Goal: Information Seeking & Learning: Learn about a topic

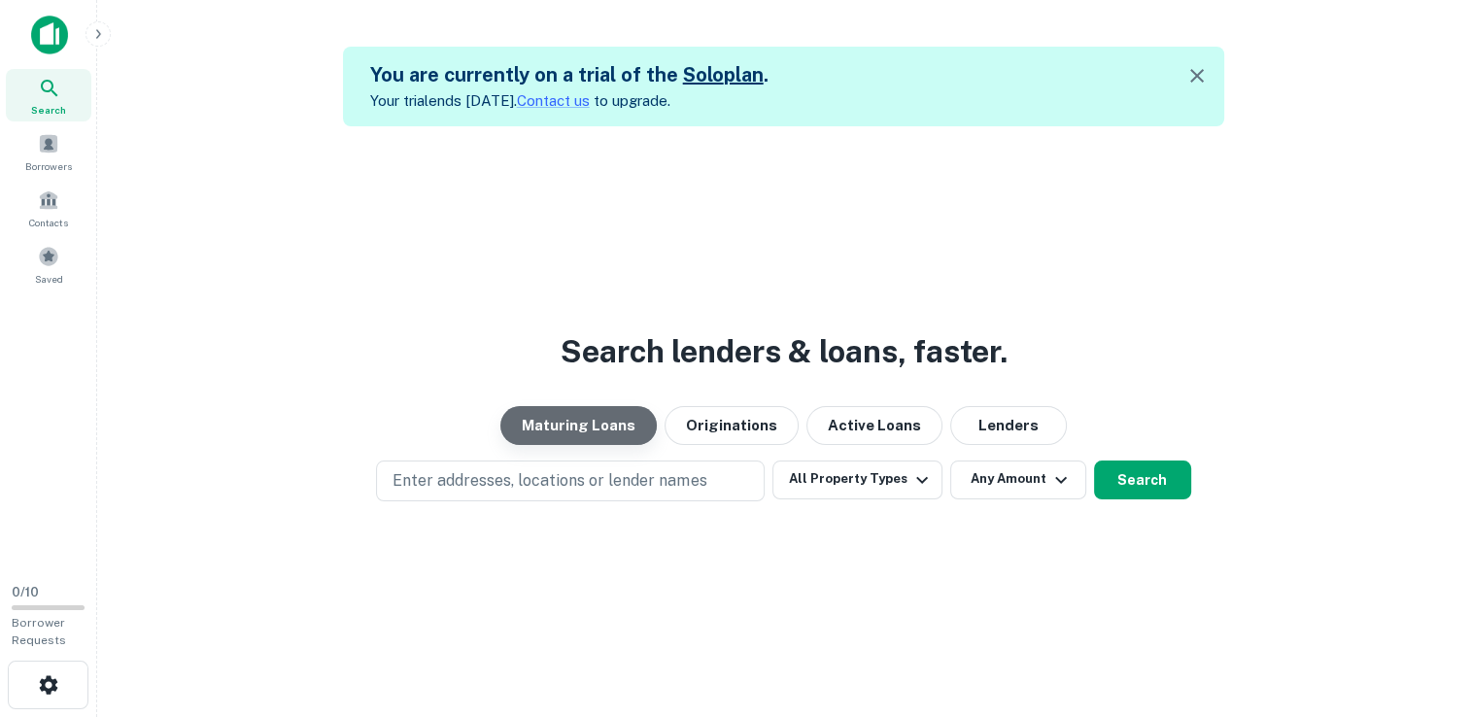
click at [609, 434] on button "Maturing Loans" at bounding box center [578, 425] width 156 height 39
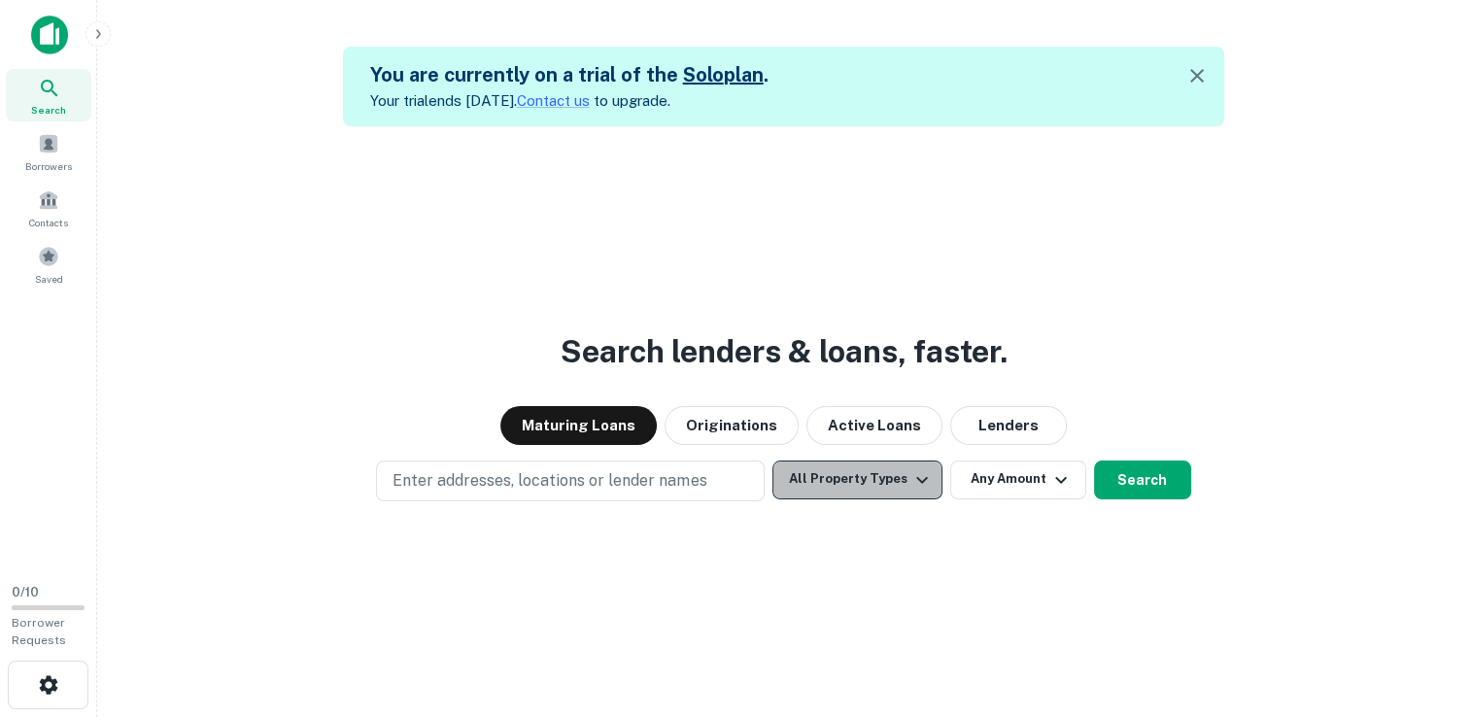
click at [915, 477] on icon "button" at bounding box center [922, 479] width 23 height 23
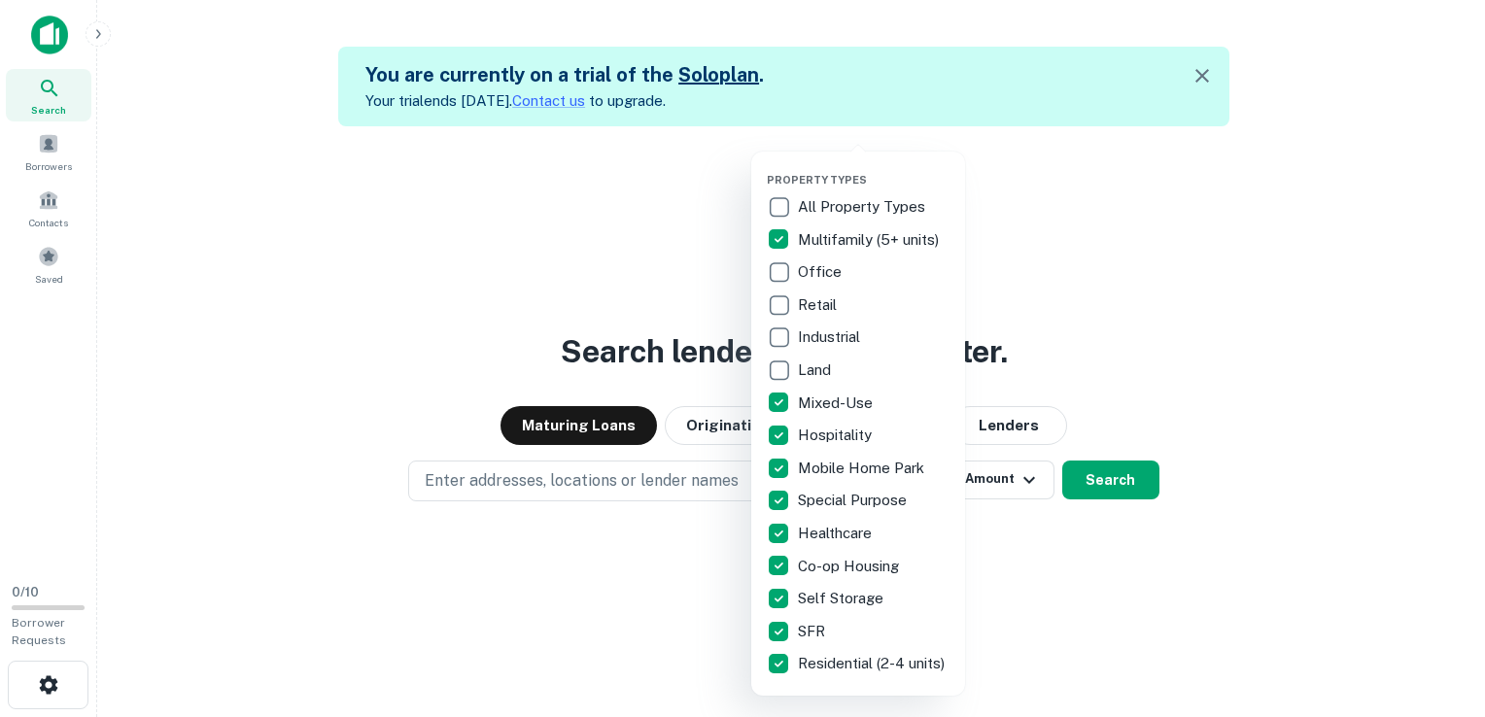
click at [781, 622] on div "All Property Types Multifamily (5+ units) Office Retail Industrial Land Mixed-U…" at bounding box center [858, 435] width 183 height 490
click at [599, 472] on div at bounding box center [742, 358] width 1485 height 717
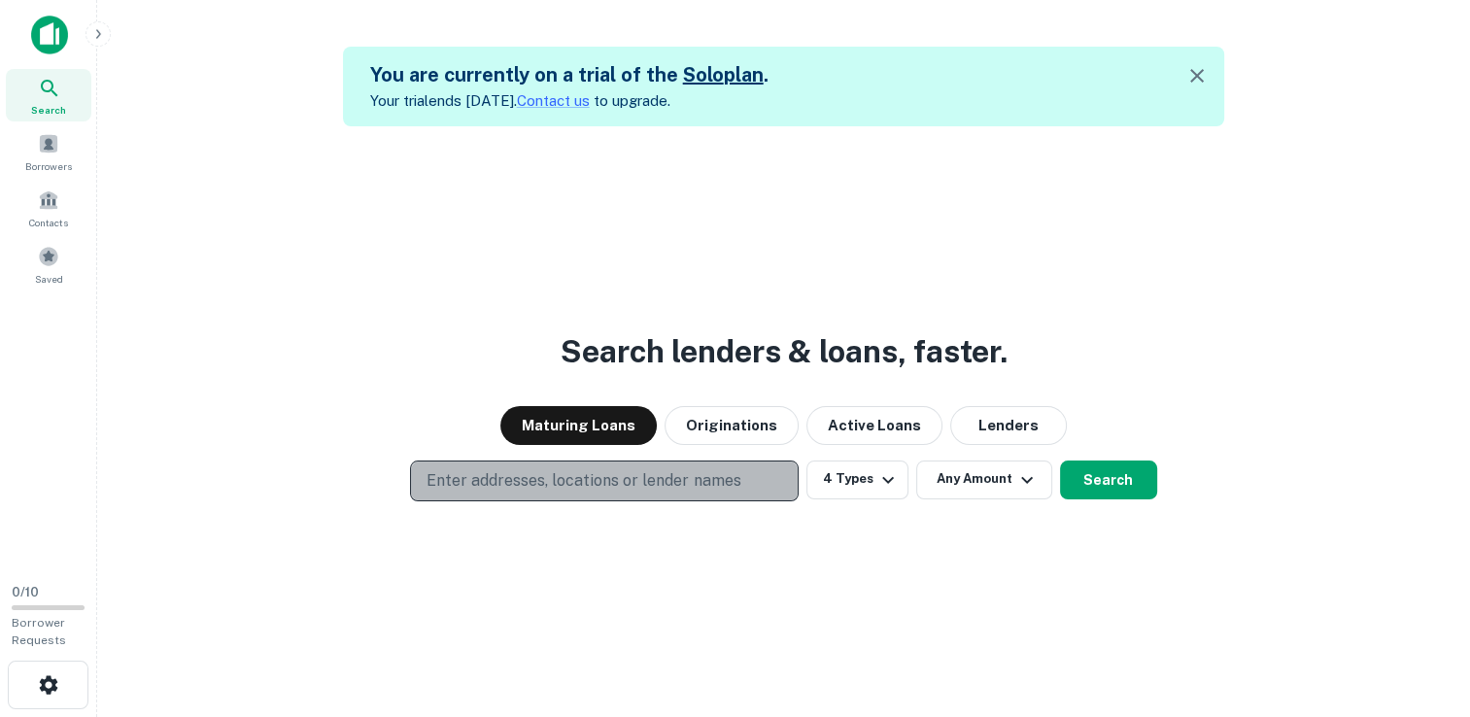
click at [596, 483] on p "Enter addresses, locations or lender names" at bounding box center [584, 480] width 314 height 23
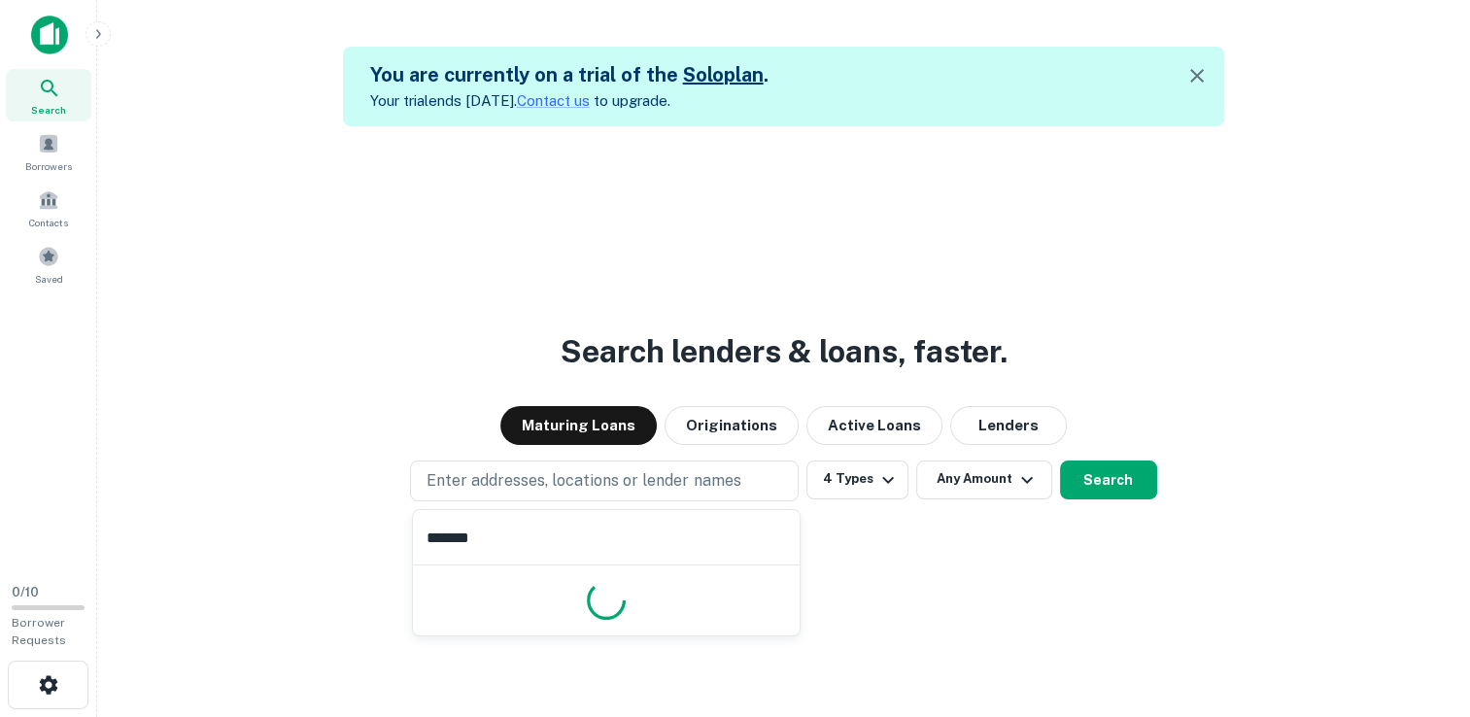
type input "*******"
click at [626, 542] on input "*******" at bounding box center [606, 537] width 387 height 54
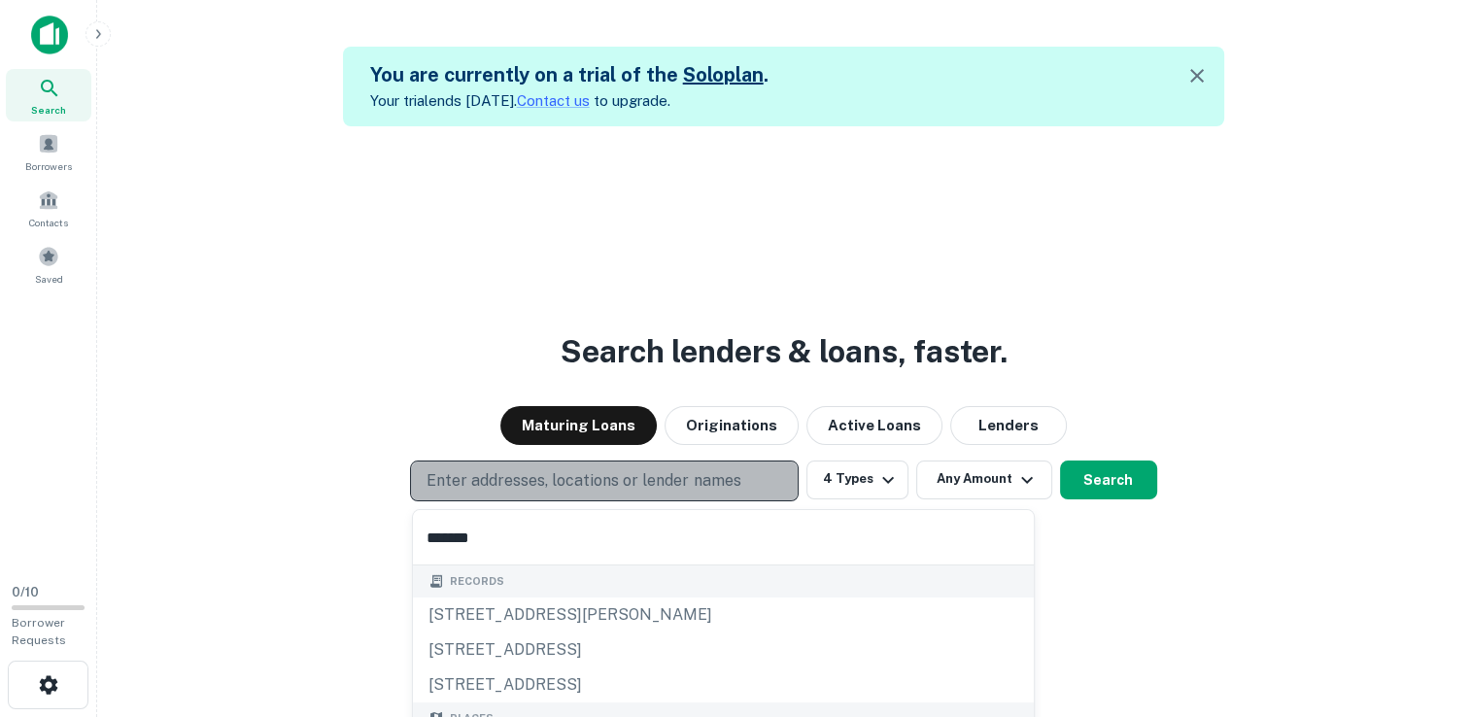
click at [610, 483] on p "Enter addresses, locations or lender names" at bounding box center [584, 480] width 314 height 23
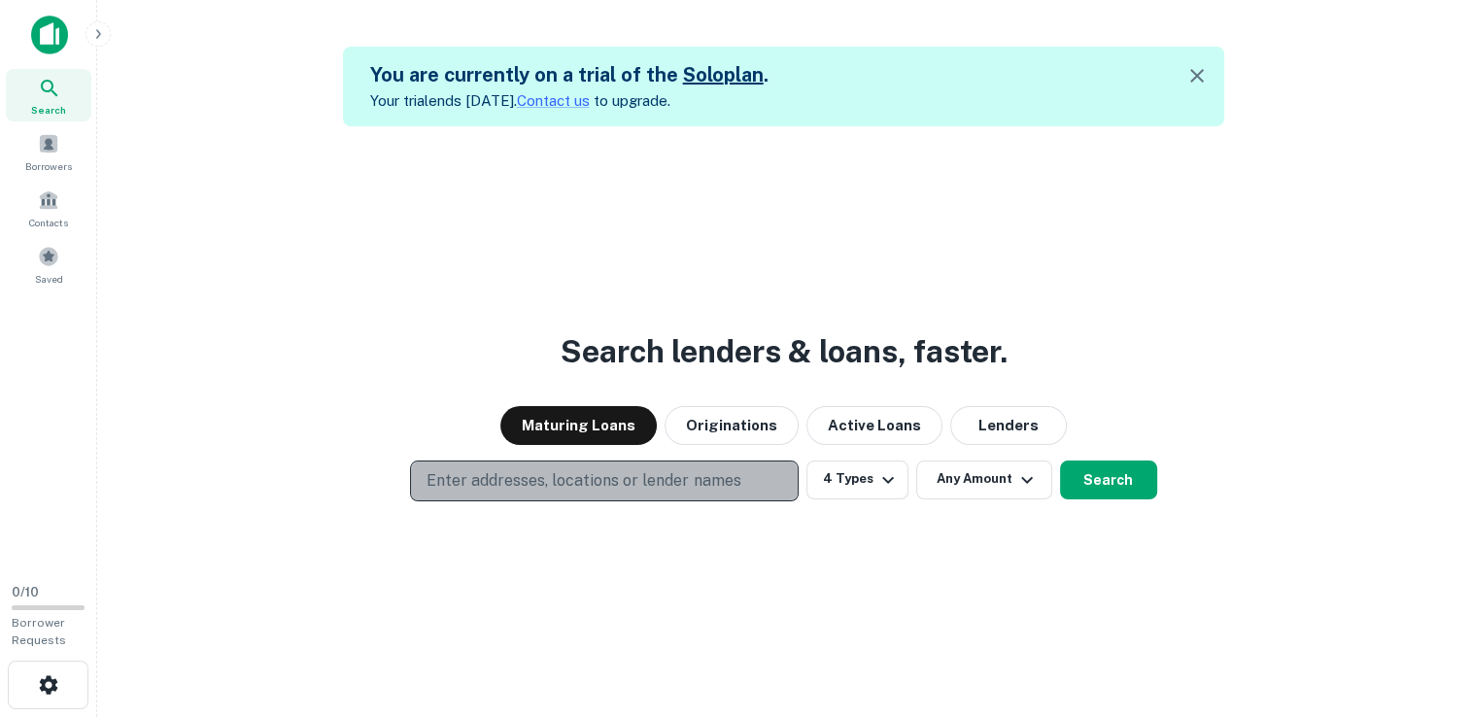
click at [623, 473] on p "Enter addresses, locations or lender names" at bounding box center [584, 480] width 314 height 23
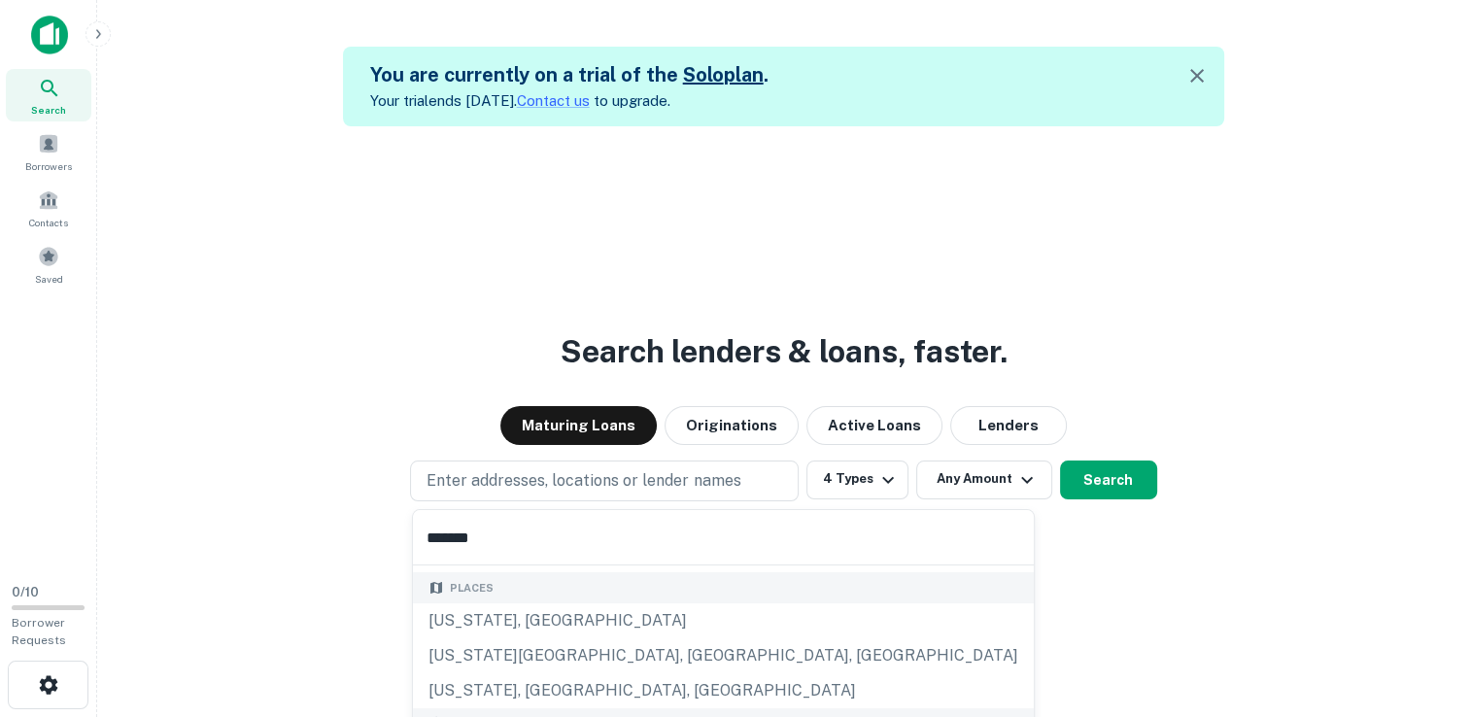
scroll to position [132, 0]
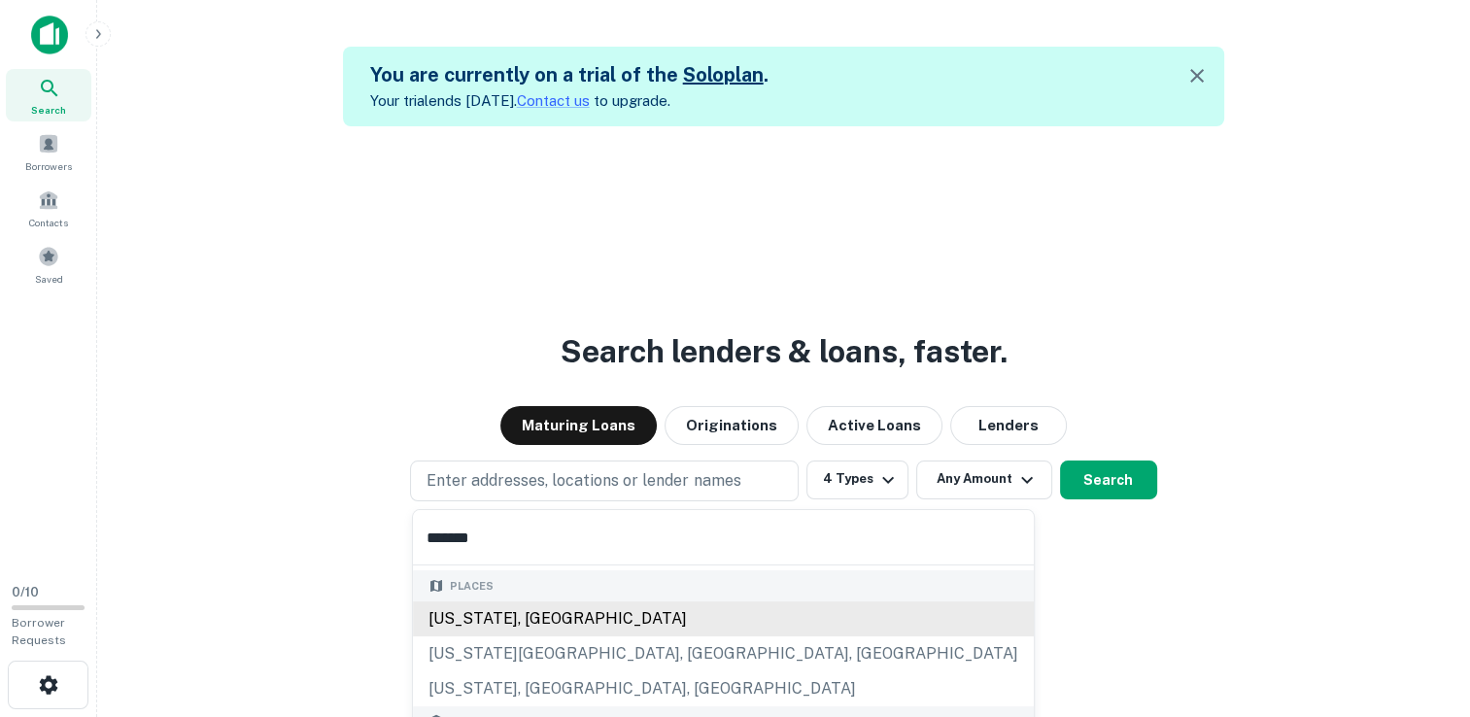
click at [542, 620] on div "[US_STATE], [GEOGRAPHIC_DATA]" at bounding box center [723, 619] width 621 height 35
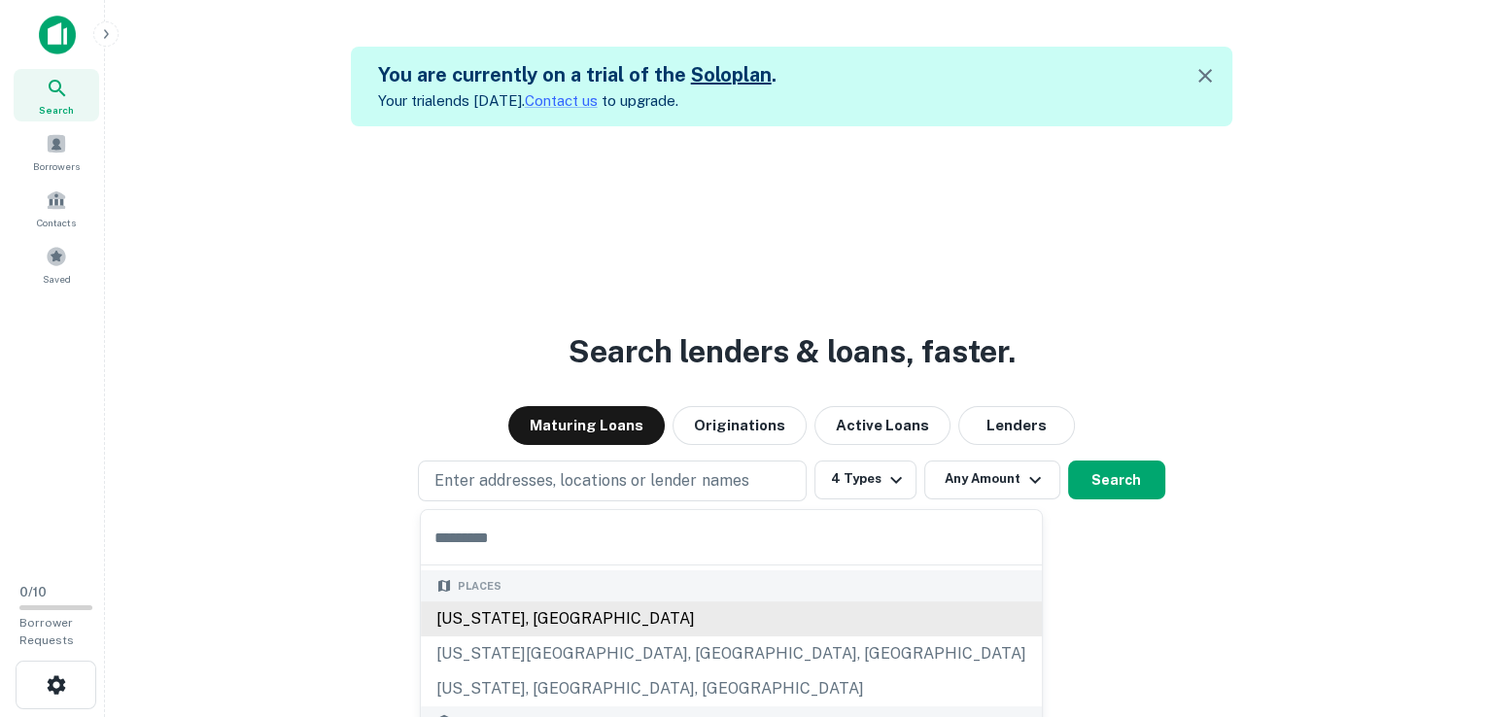
scroll to position [0, 0]
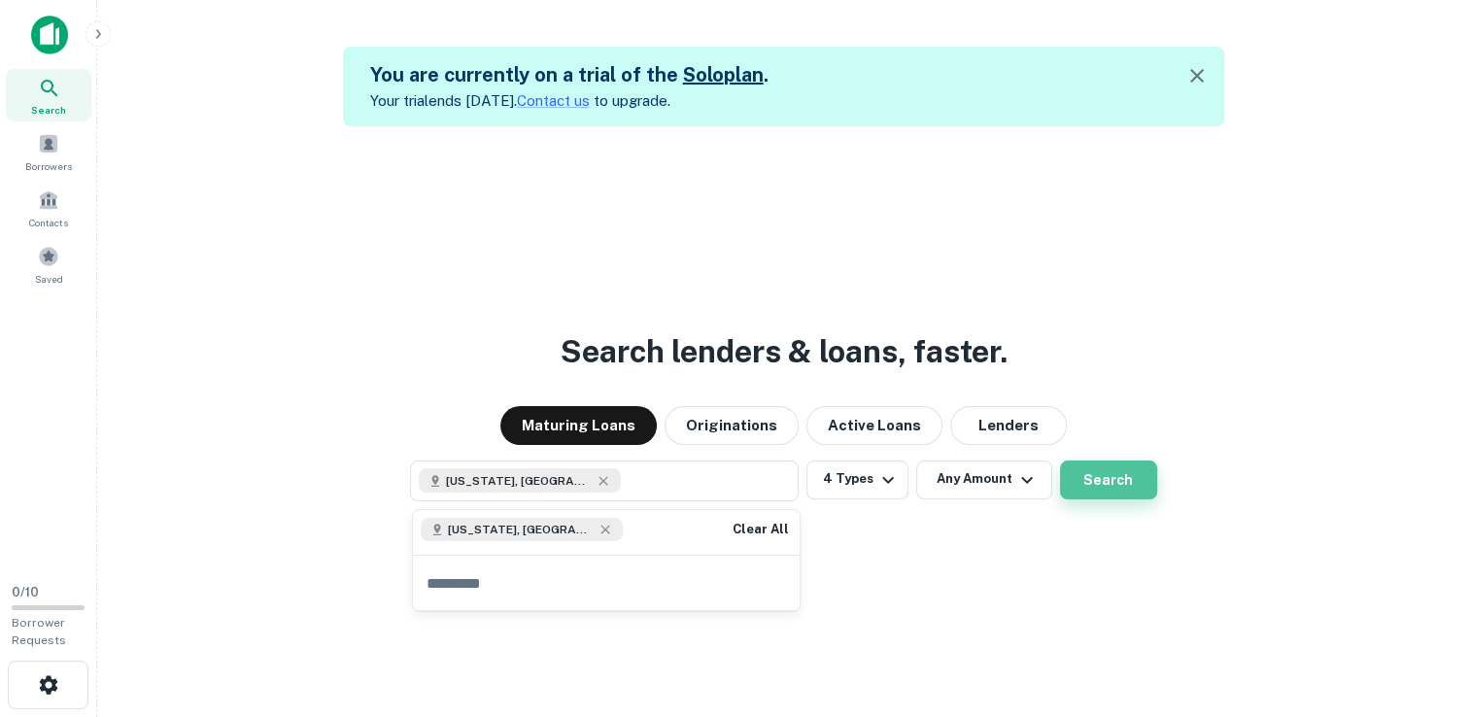
click at [1108, 482] on button "Search" at bounding box center [1108, 480] width 97 height 39
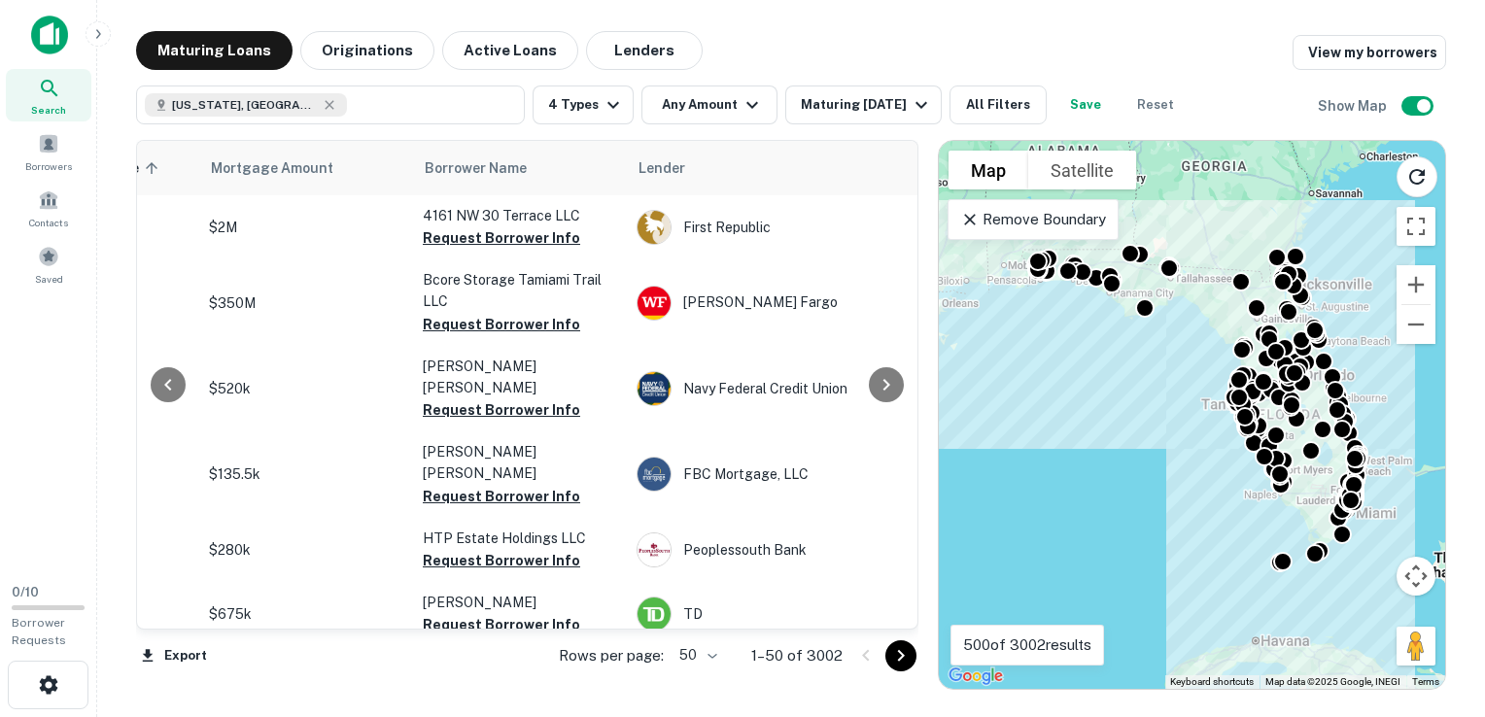
scroll to position [0, 442]
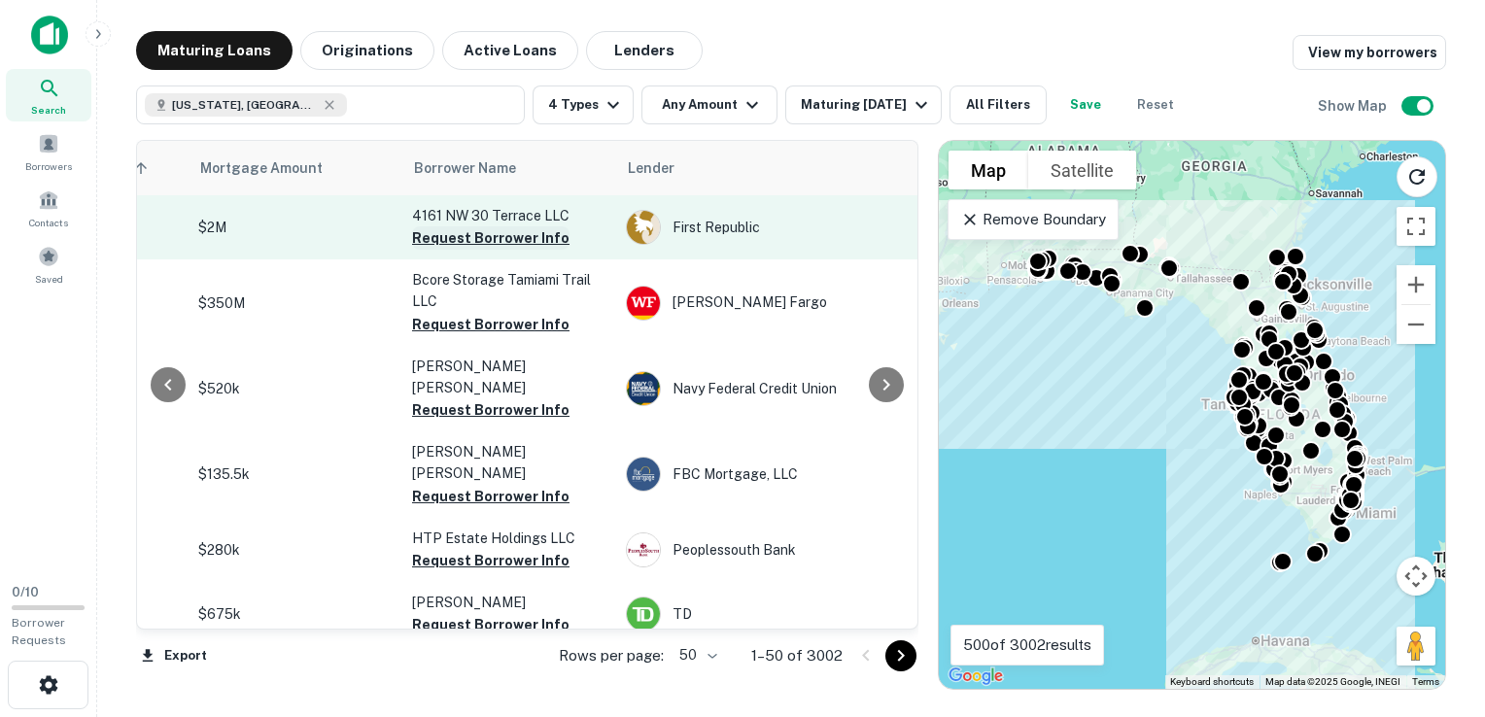
click at [497, 239] on button "Request Borrower Info" at bounding box center [490, 237] width 157 height 23
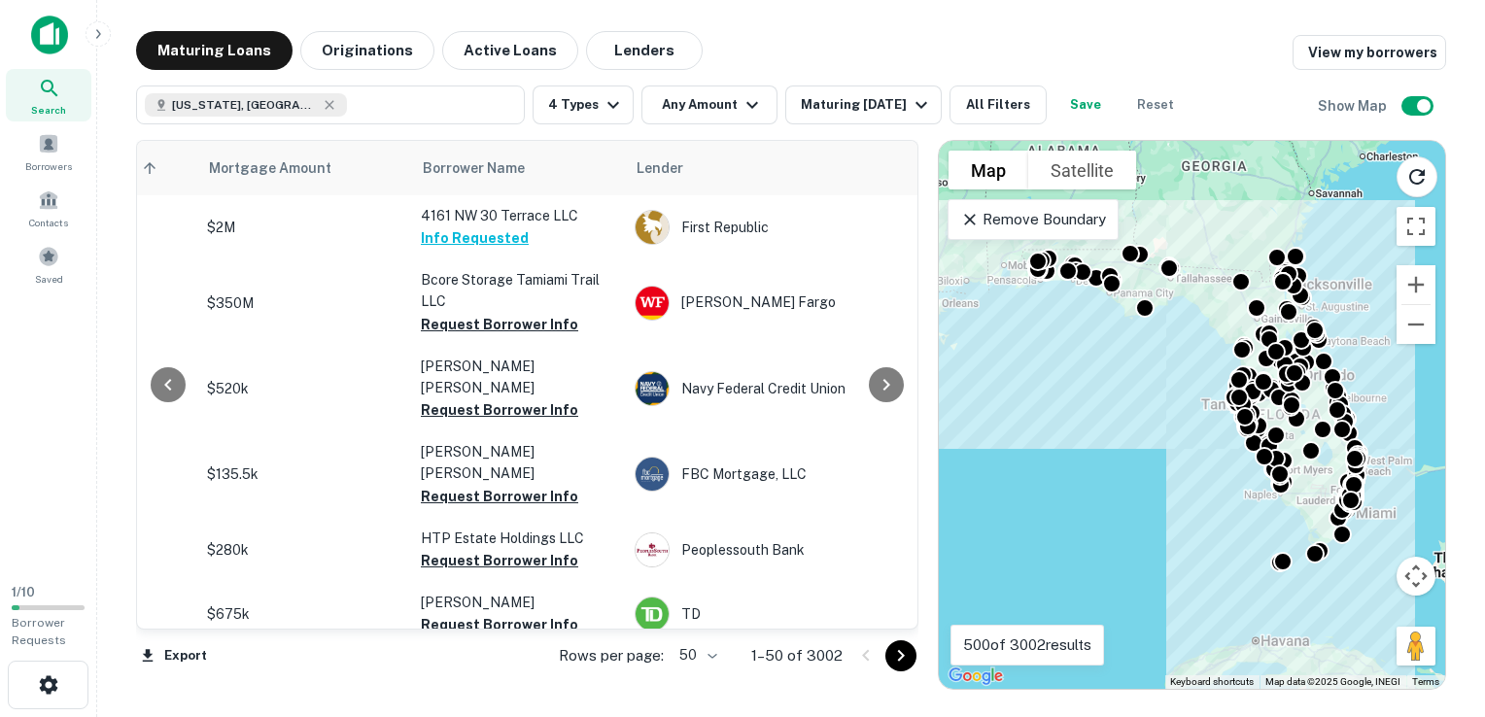
scroll to position [0, 439]
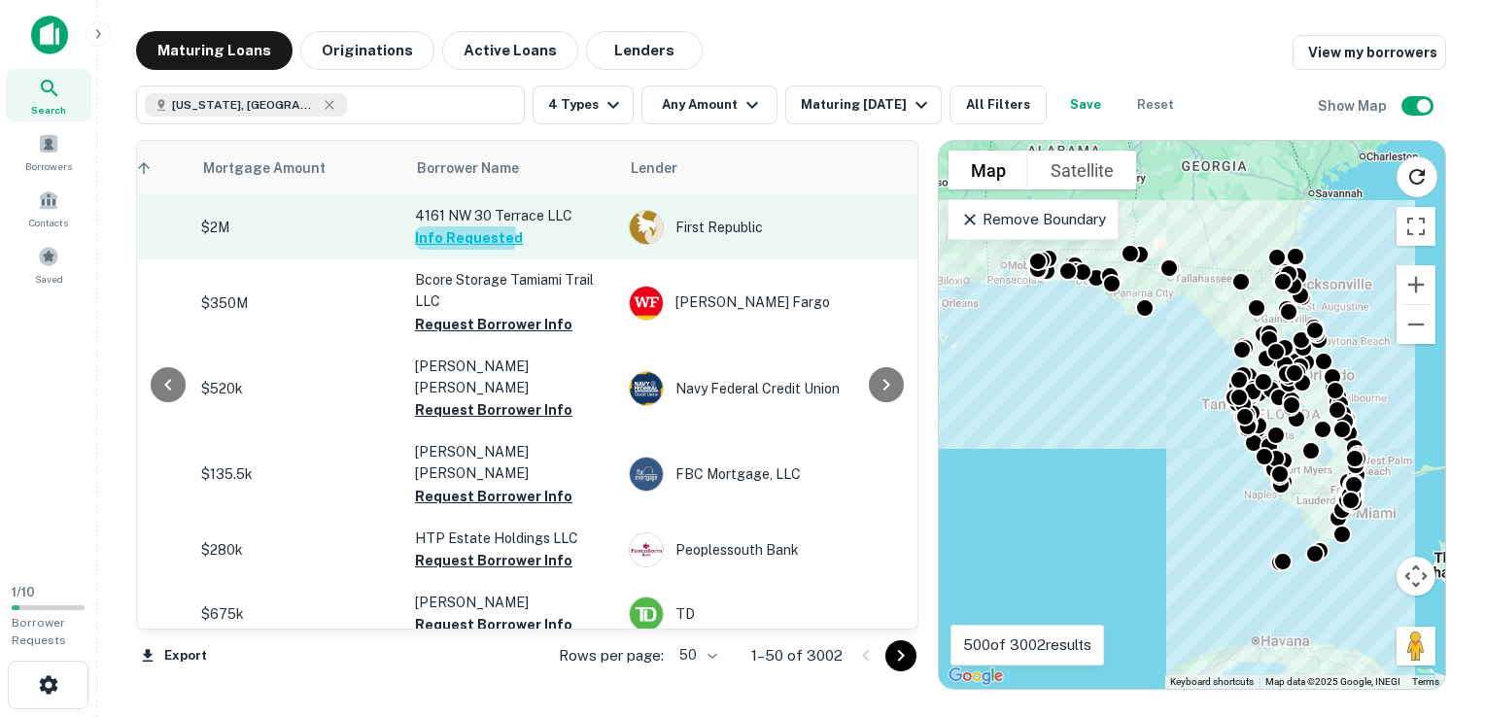
click at [449, 233] on button "Info Requested" at bounding box center [469, 237] width 108 height 23
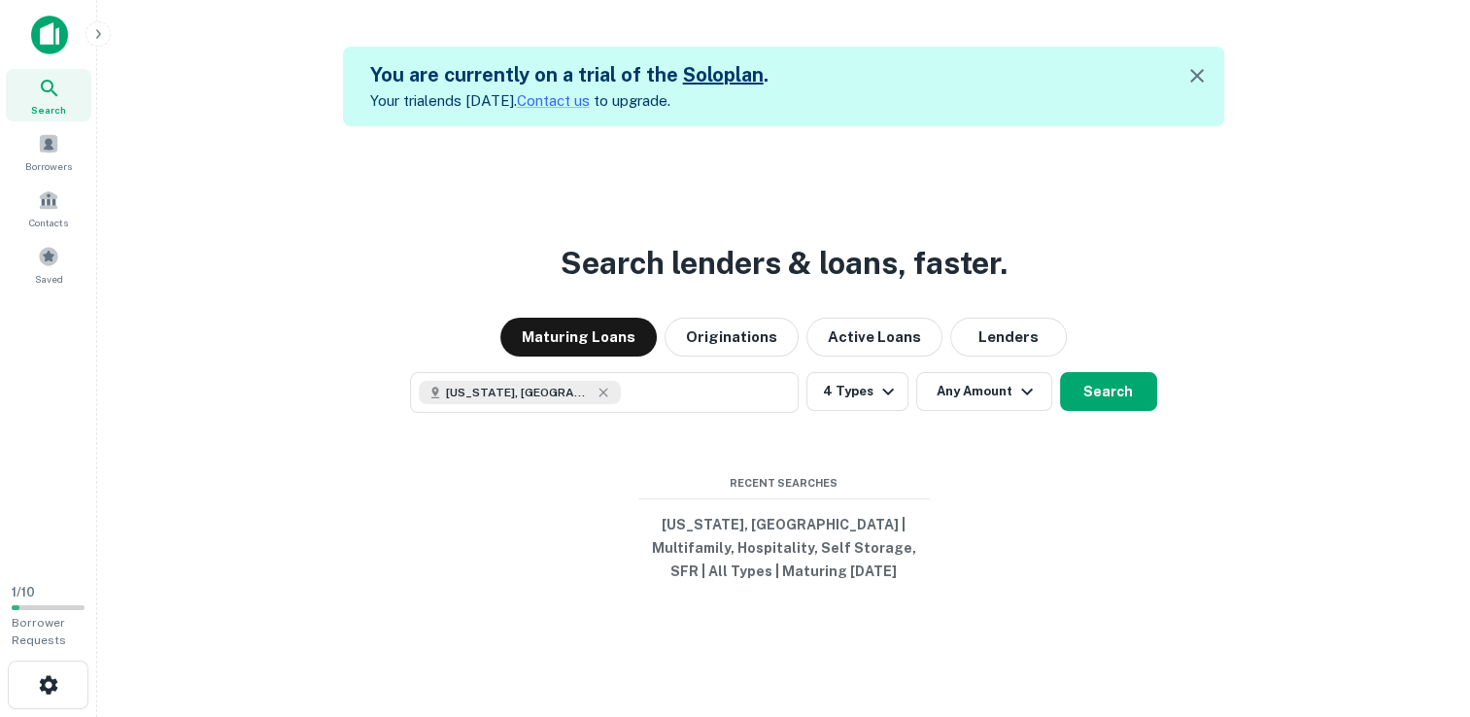
select select "**"
click at [1241, 119] on div "You are currently on a trial of the Solo plan . Your trial ends [DATE]. Contact…" at bounding box center [784, 389] width 1342 height 717
click at [729, 350] on button "Originations" at bounding box center [732, 337] width 134 height 39
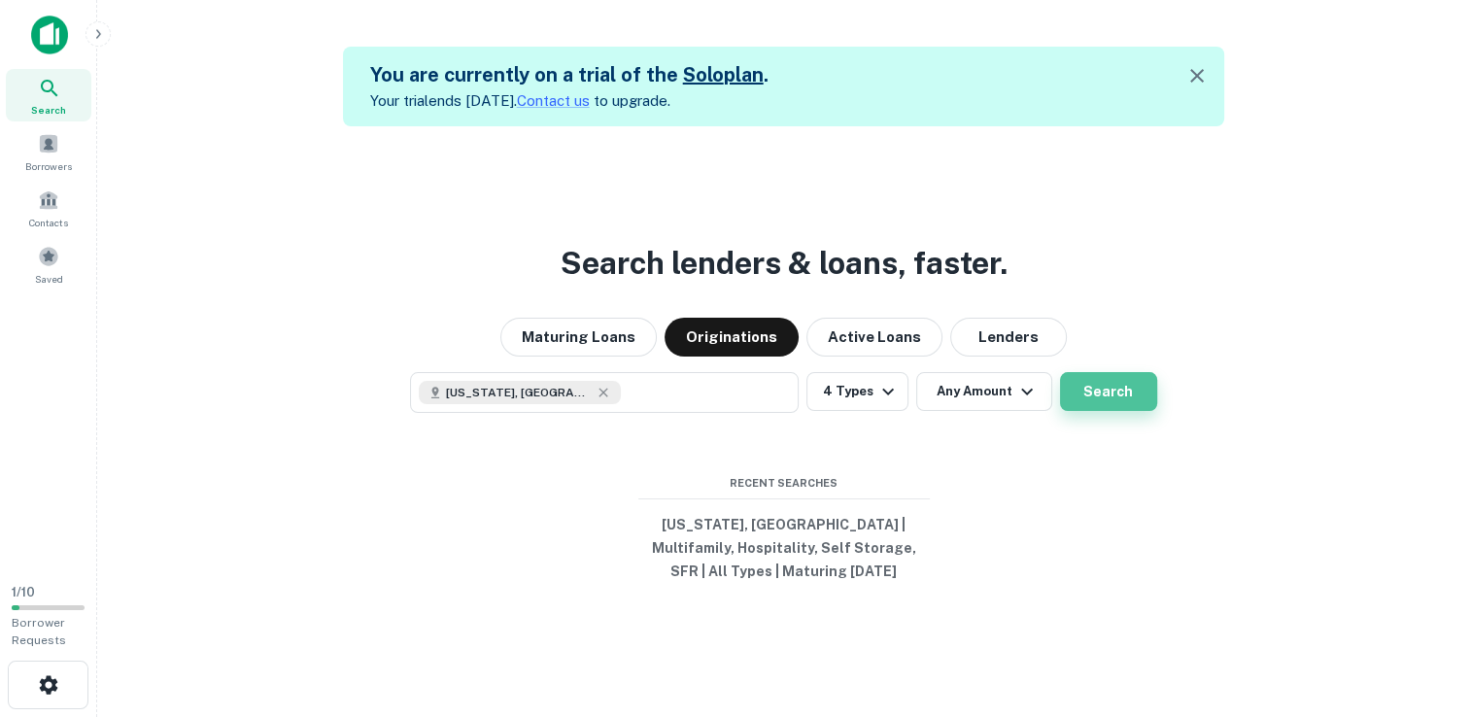
click at [1131, 398] on button "Search" at bounding box center [1108, 391] width 97 height 39
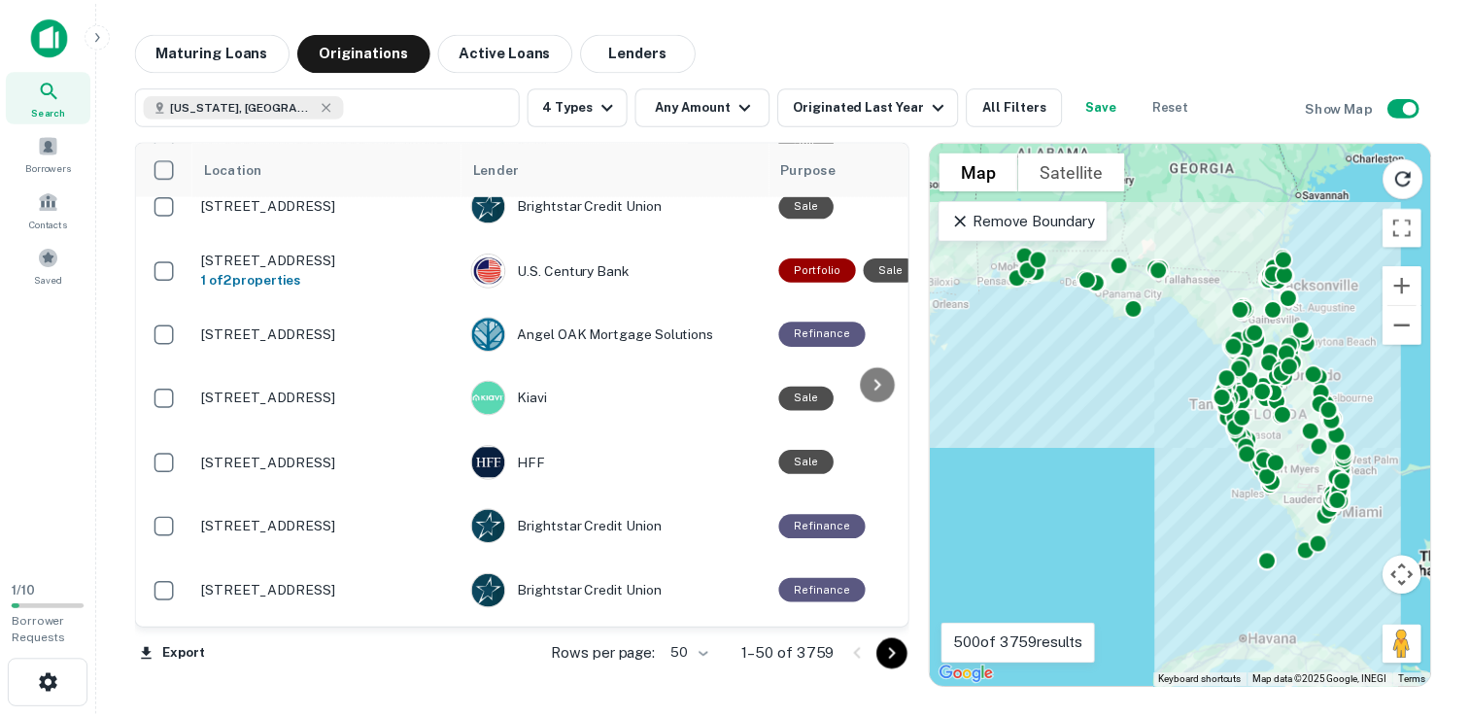
scroll to position [292, 0]
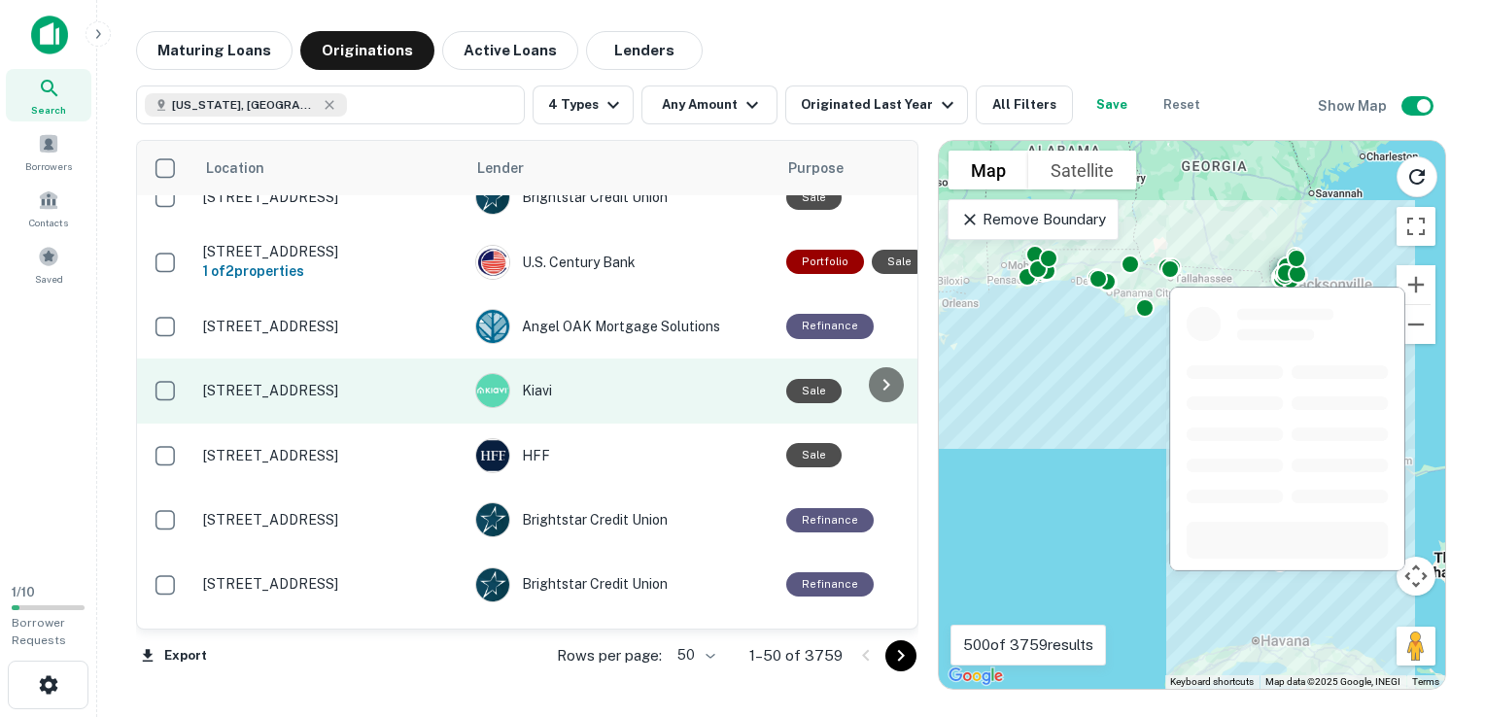
click at [287, 399] on p "[STREET_ADDRESS]" at bounding box center [329, 390] width 253 height 17
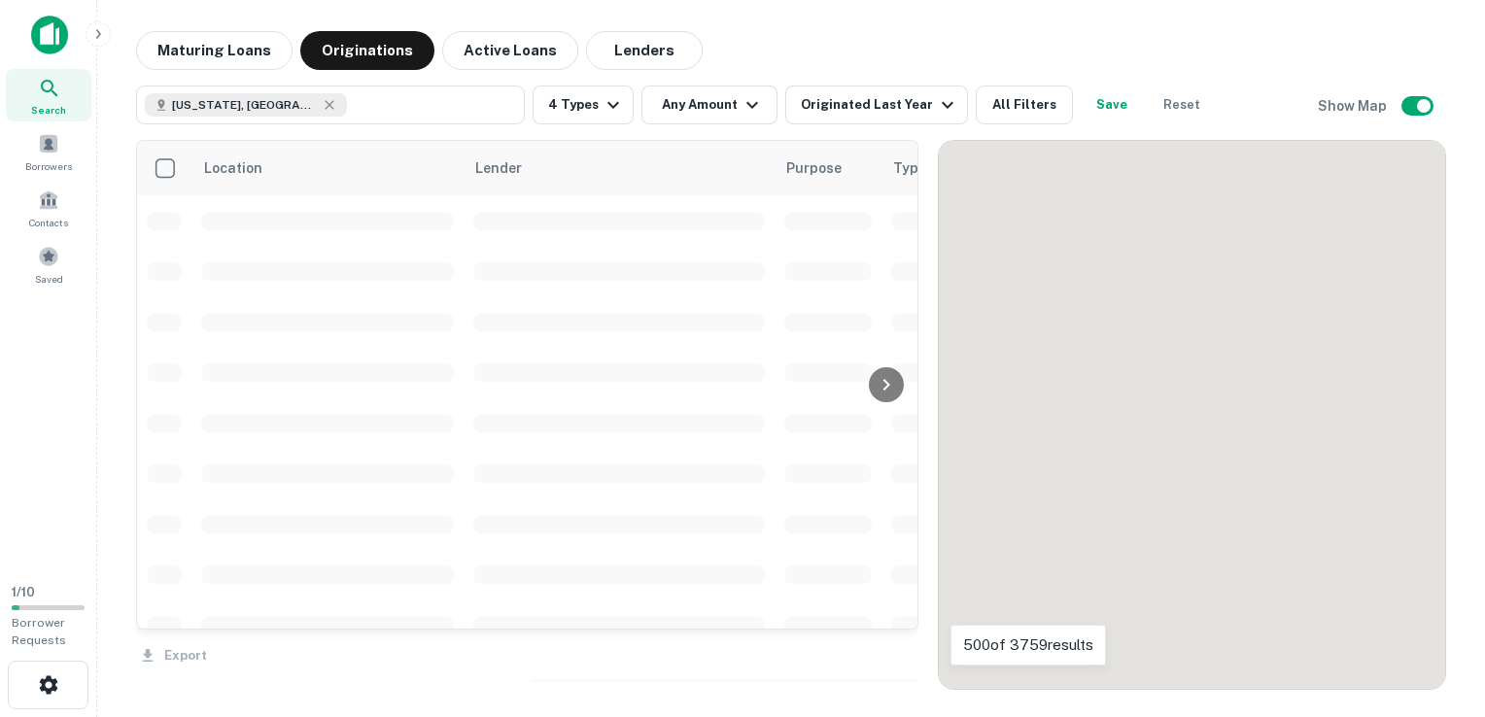
scroll to position [292, 0]
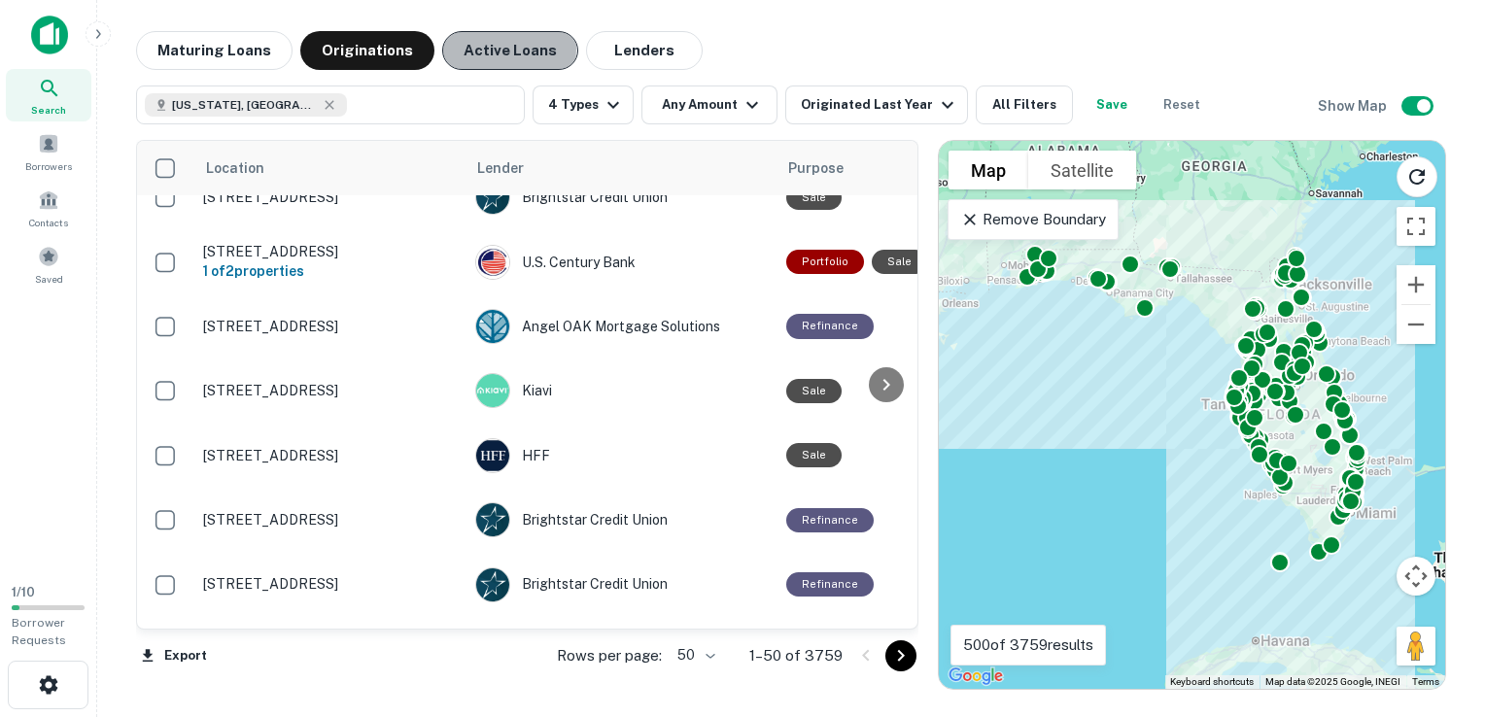
click at [472, 49] on button "Active Loans" at bounding box center [510, 50] width 136 height 39
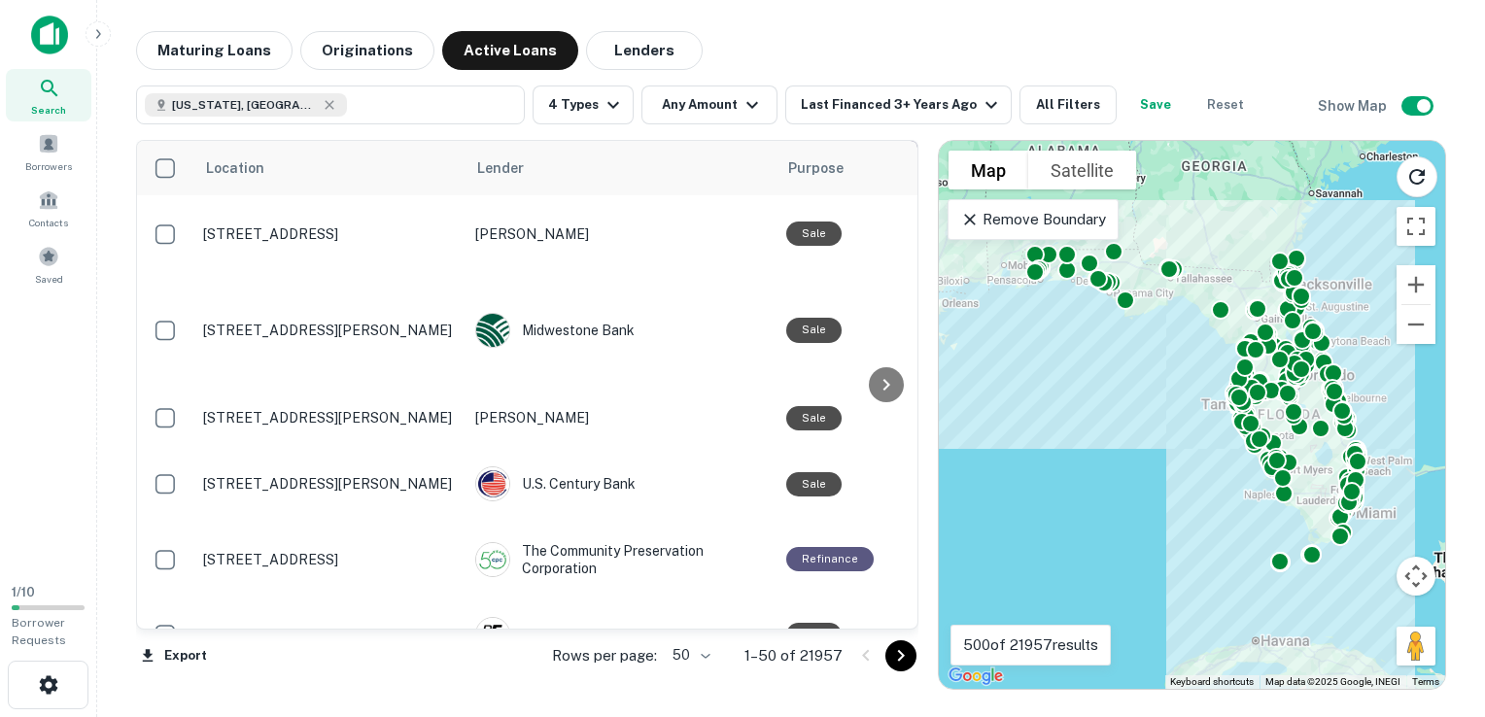
scroll to position [2310, 0]
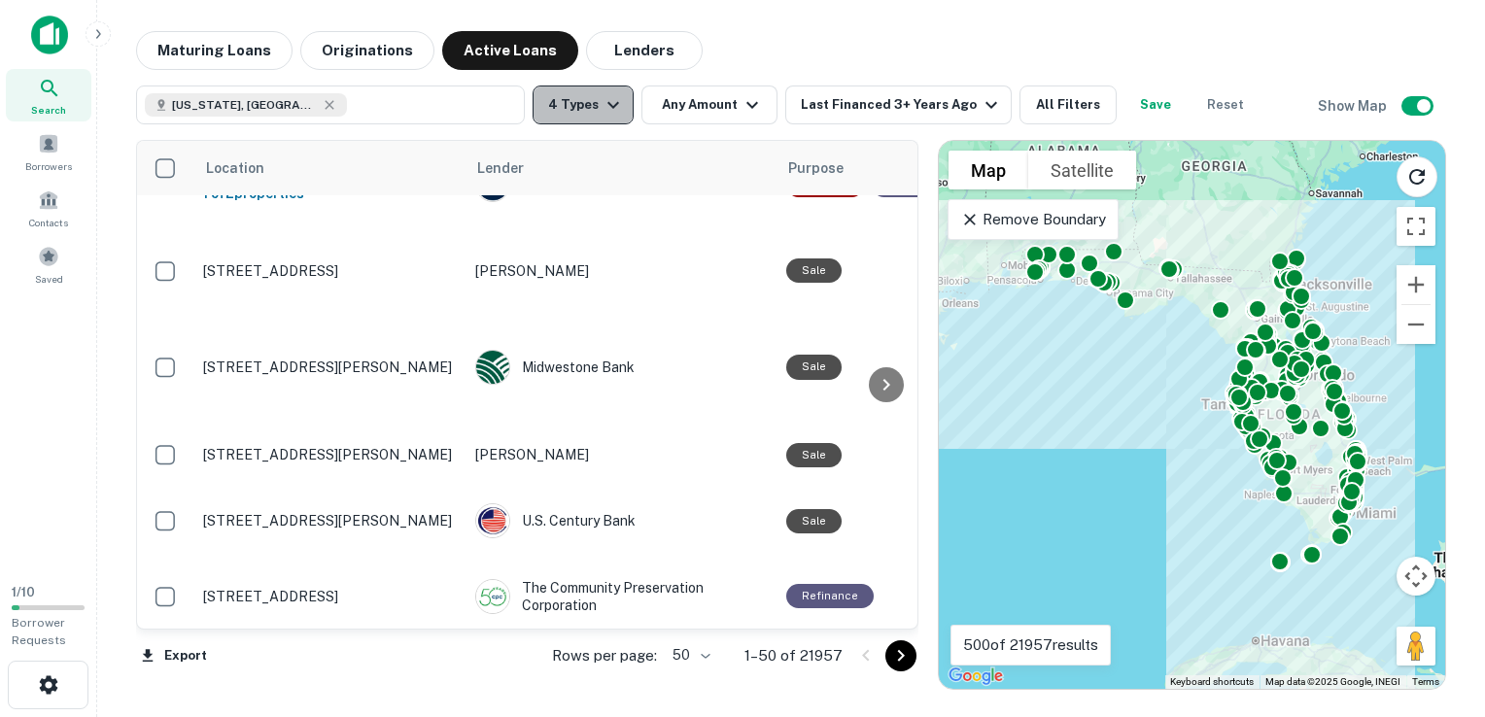
click at [614, 107] on icon "button" at bounding box center [613, 104] width 23 height 23
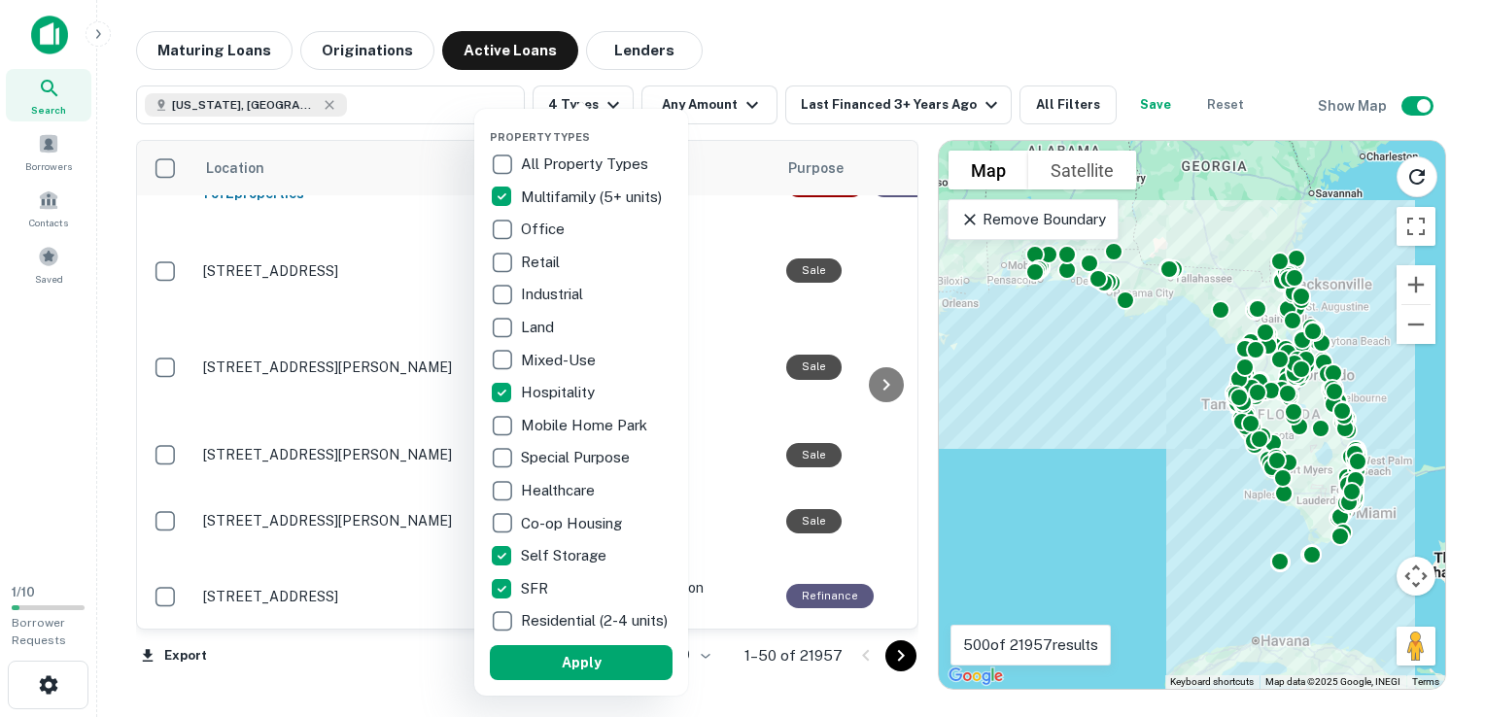
click at [746, 55] on div at bounding box center [742, 358] width 1485 height 717
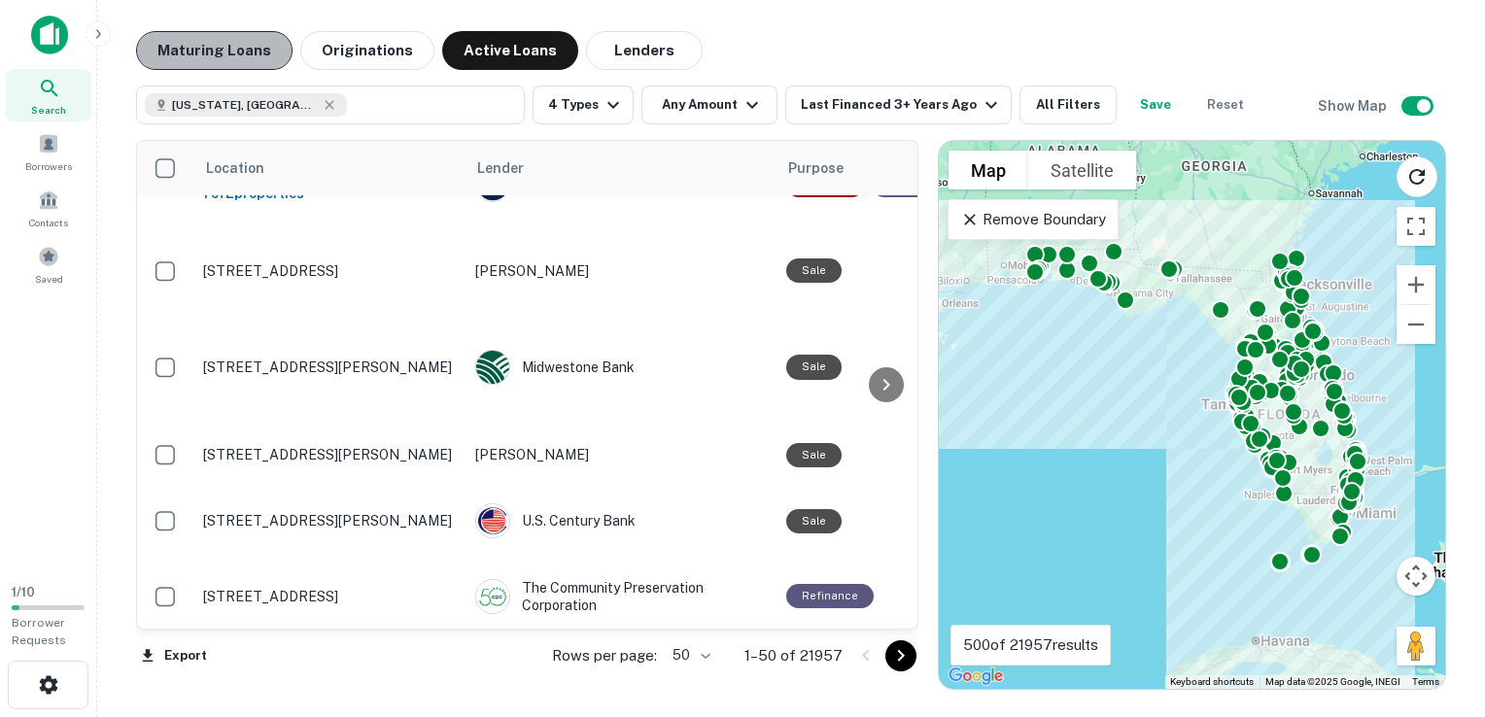
click at [230, 49] on button "Maturing Loans" at bounding box center [214, 50] width 156 height 39
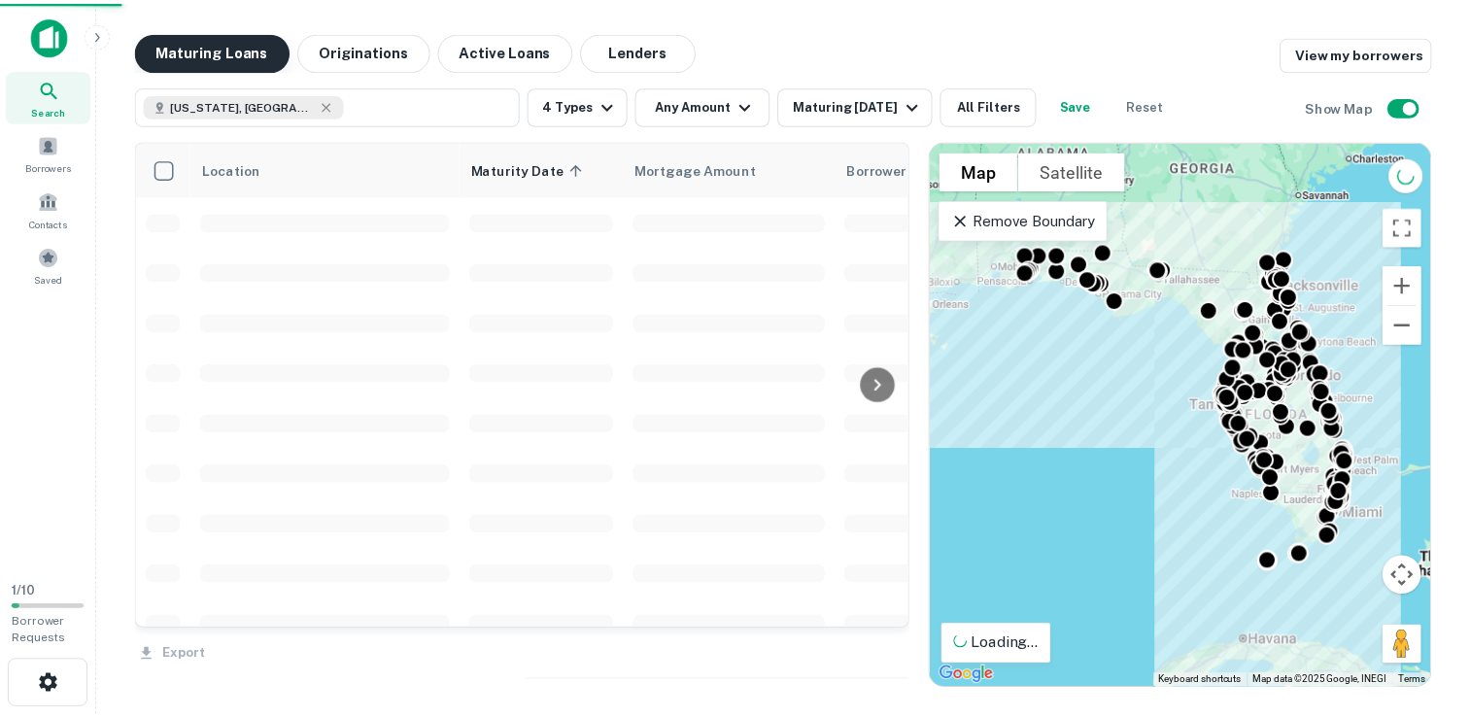
scroll to position [2309, 0]
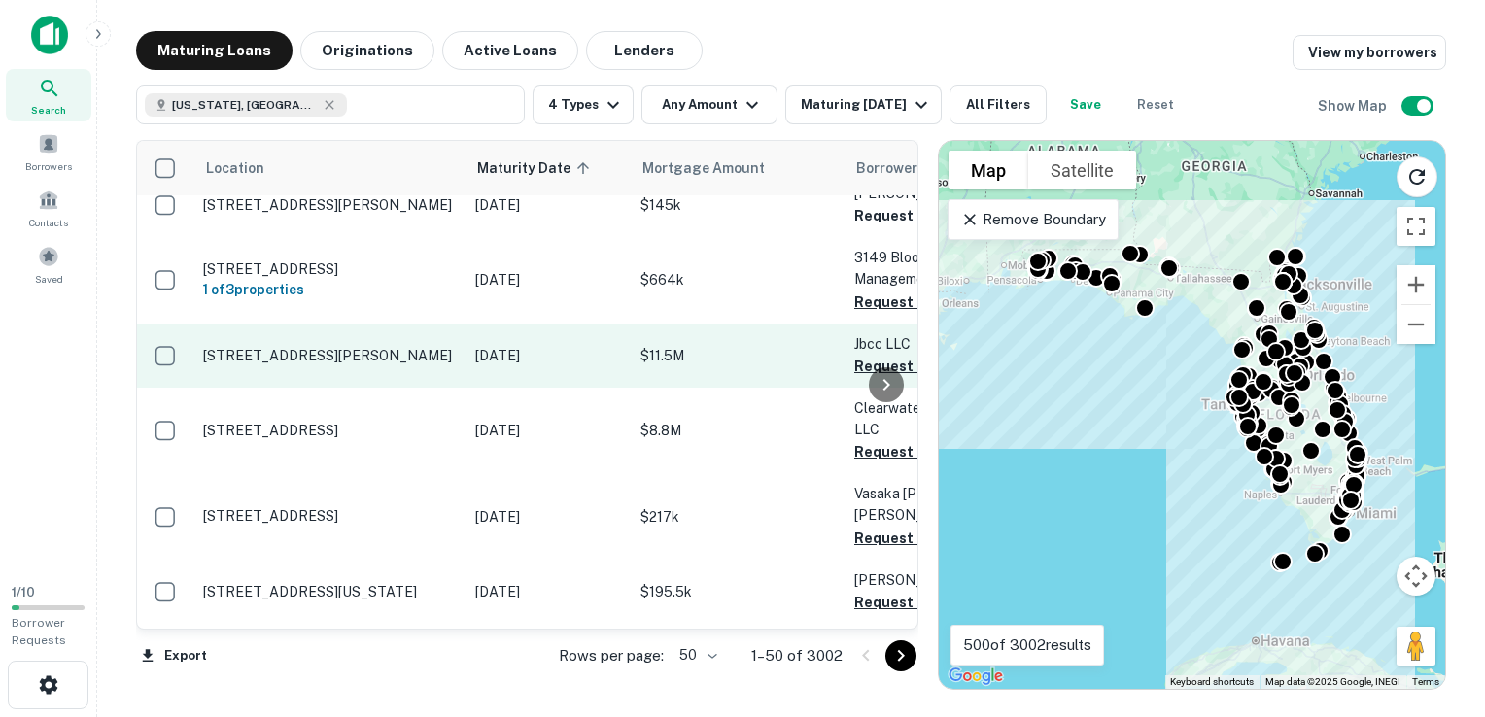
click at [568, 345] on p "[DATE]" at bounding box center [548, 355] width 146 height 21
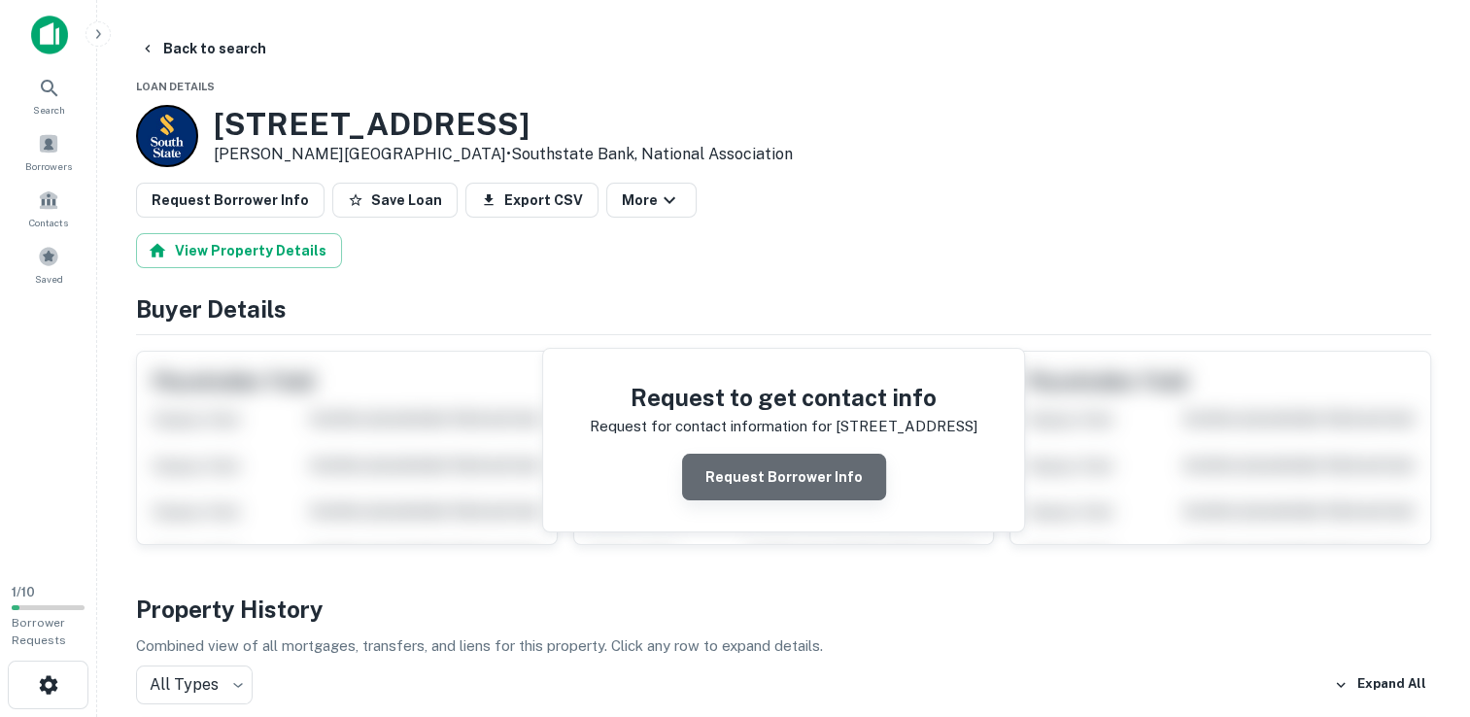
click at [801, 472] on button "Request Borrower Info" at bounding box center [784, 477] width 204 height 47
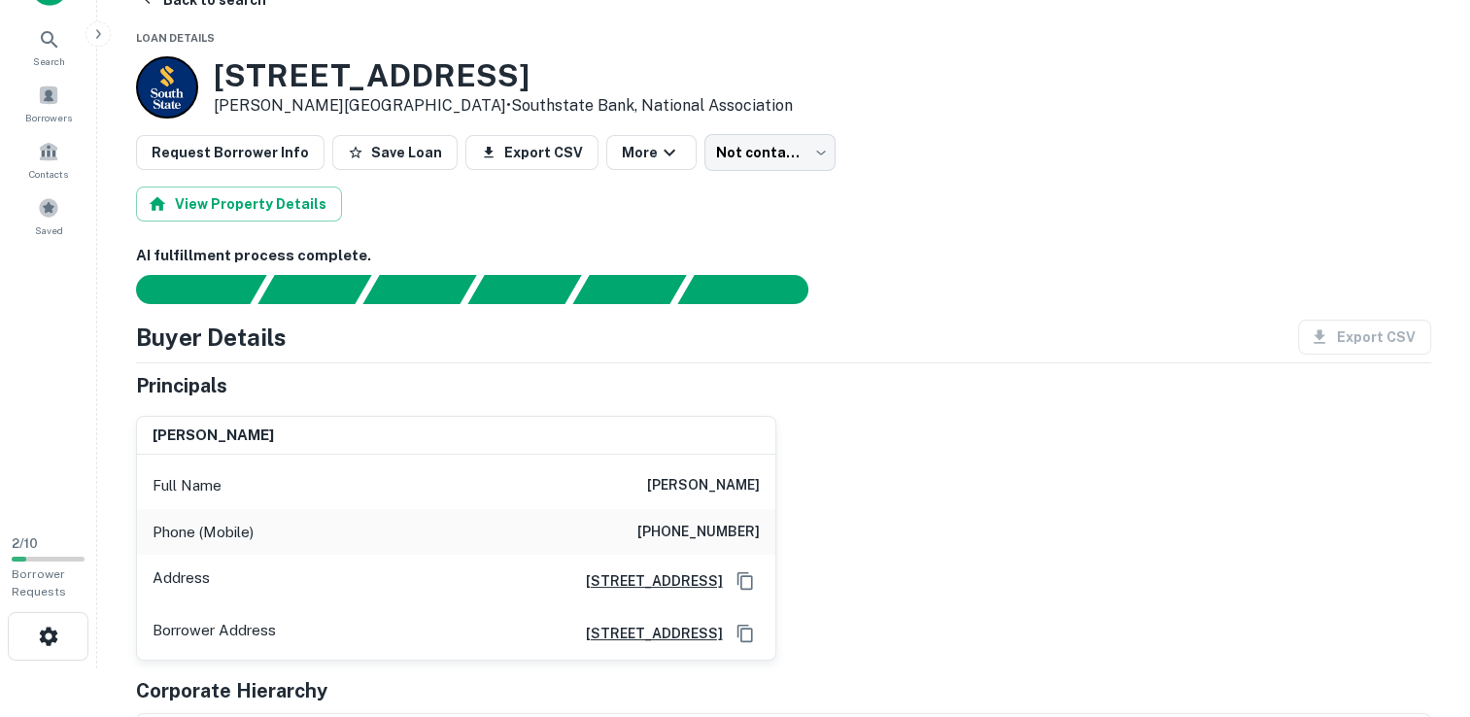
scroll to position [43, 0]
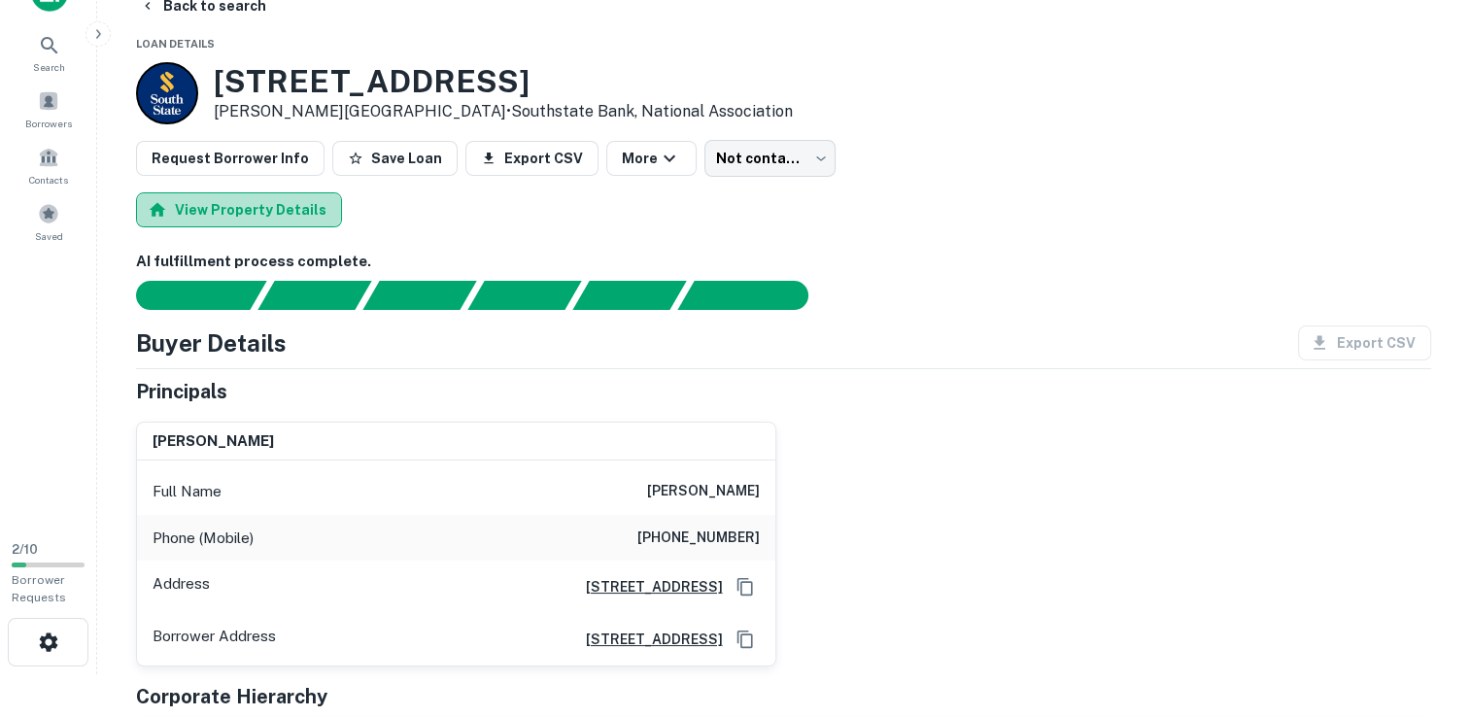
click at [311, 210] on button "View Property Details" at bounding box center [239, 209] width 206 height 35
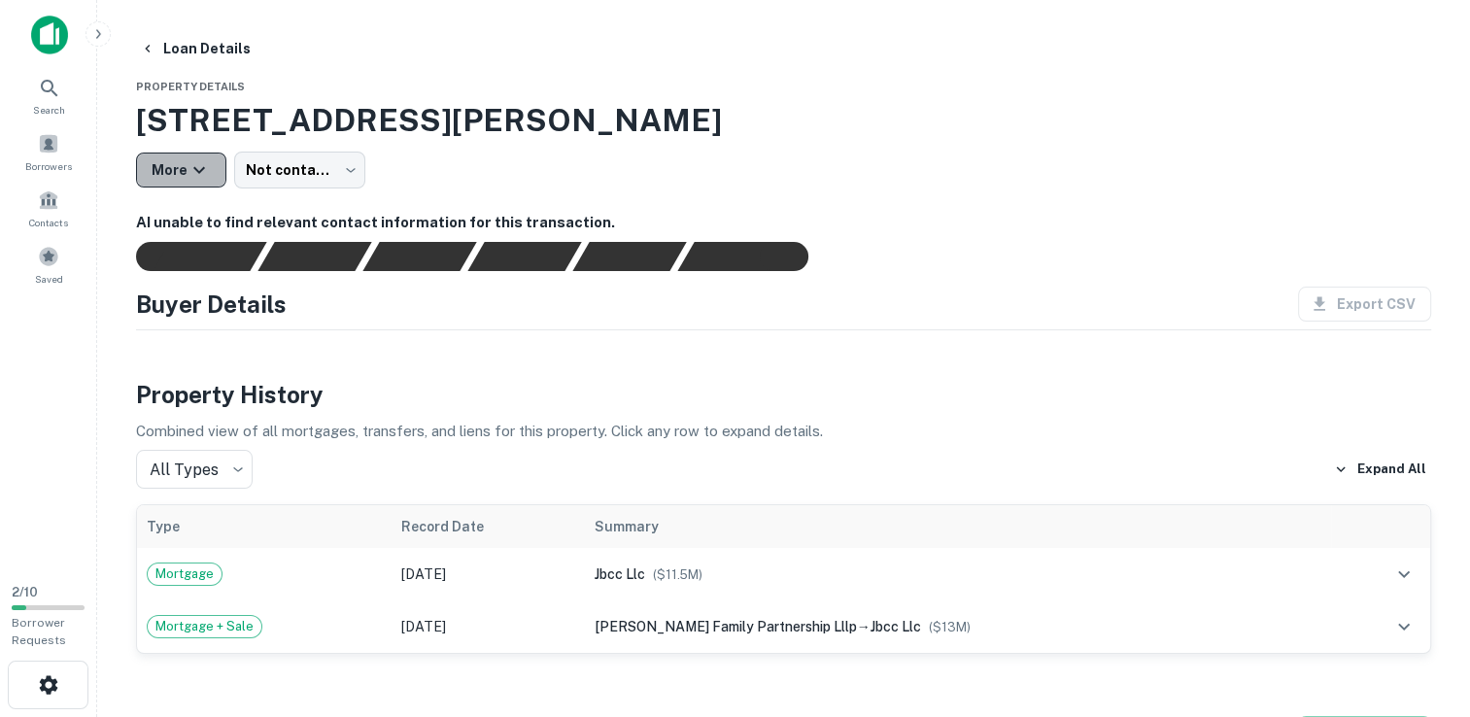
click at [197, 166] on icon "button" at bounding box center [199, 169] width 23 height 23
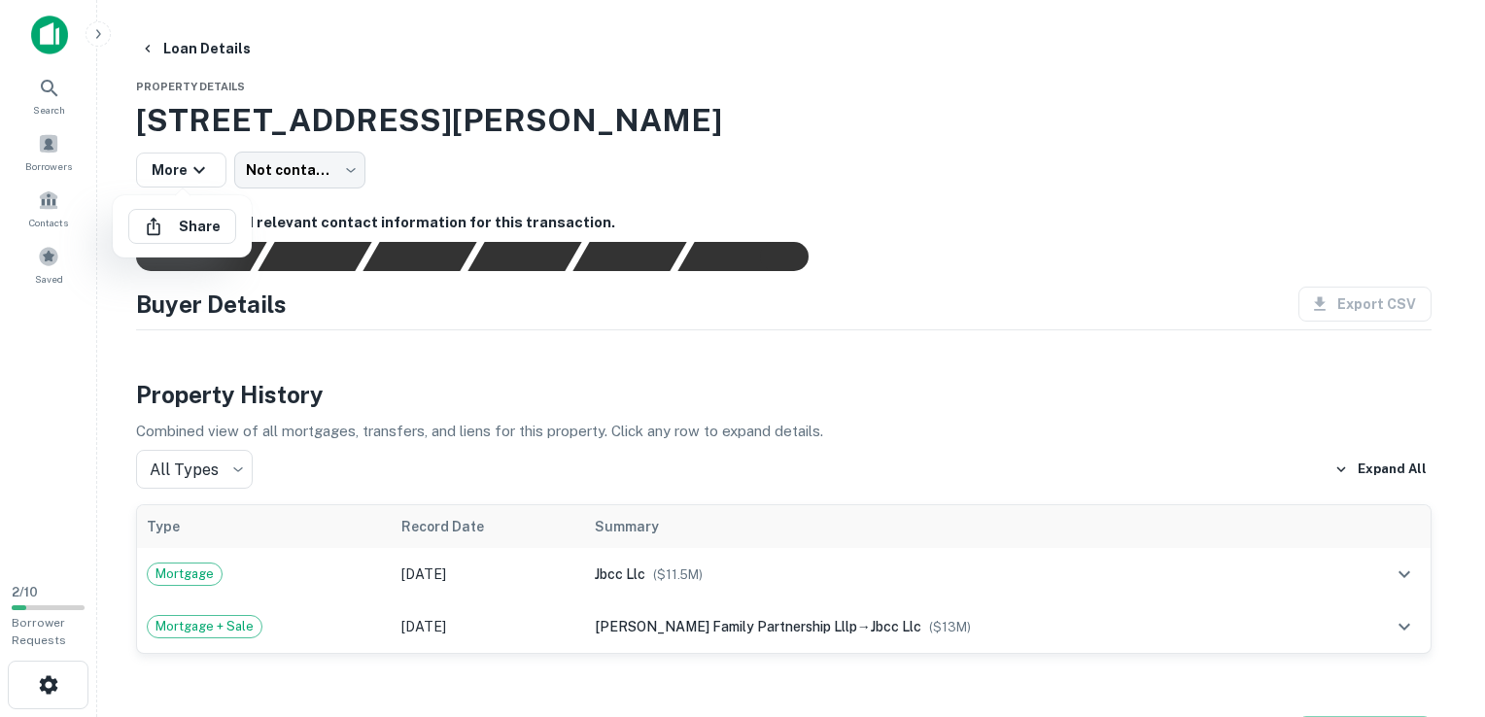
click at [146, 45] on div at bounding box center [742, 358] width 1485 height 717
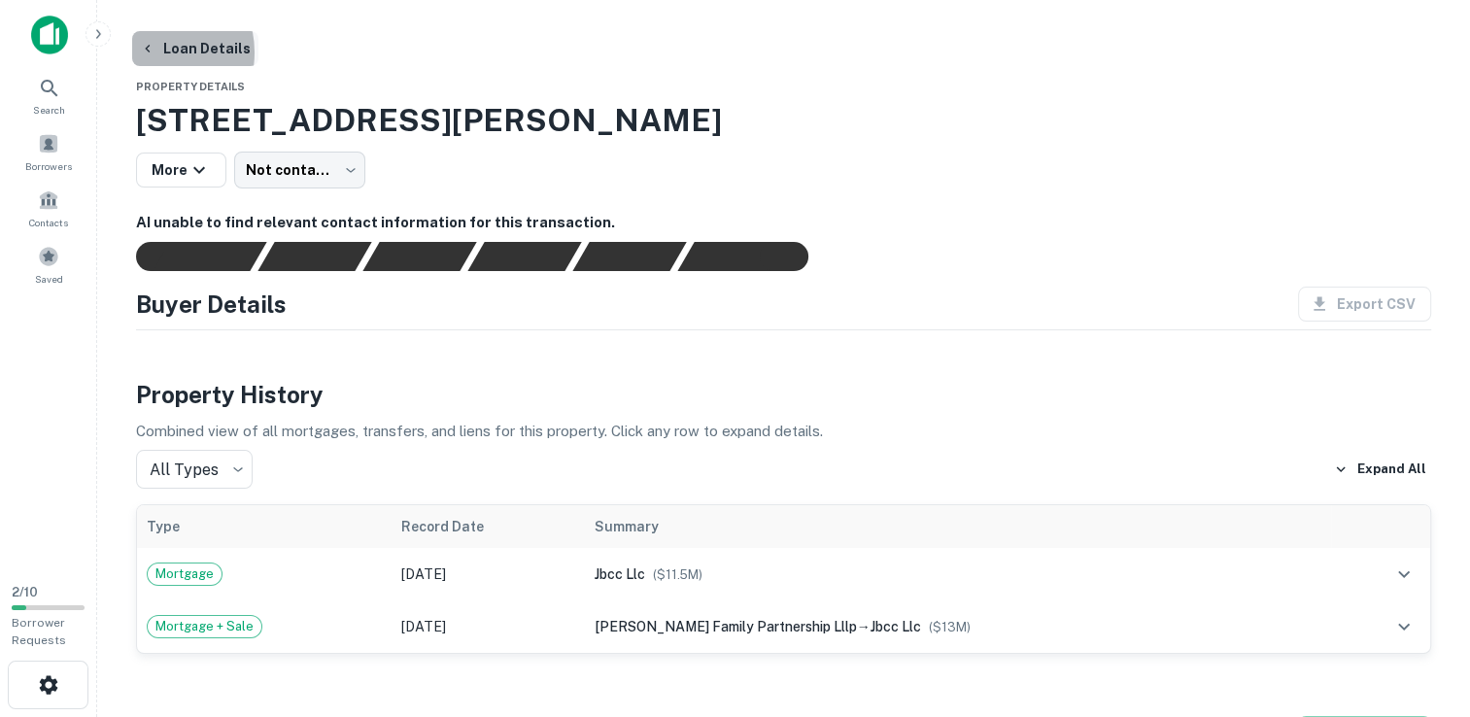
click at [148, 52] on icon "button" at bounding box center [148, 49] width 16 height 16
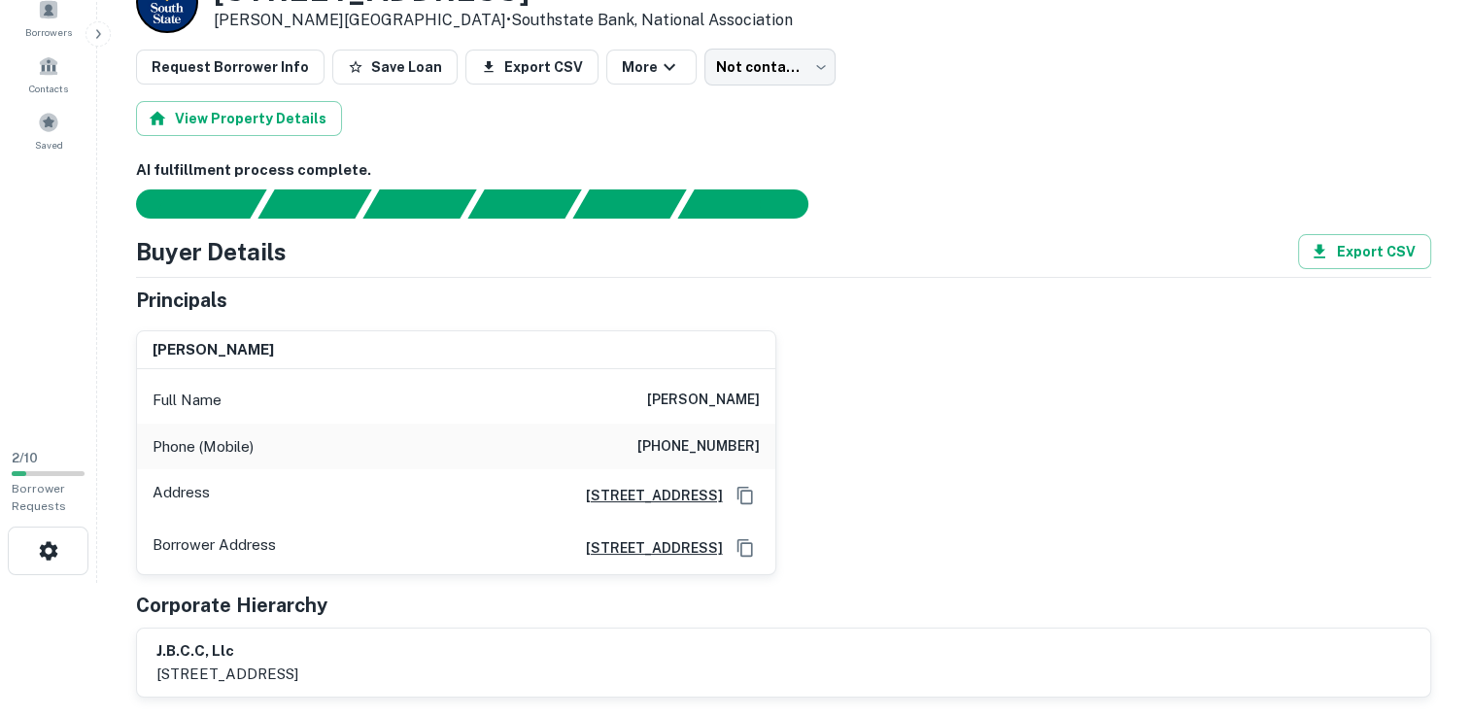
scroll to position [155, 0]
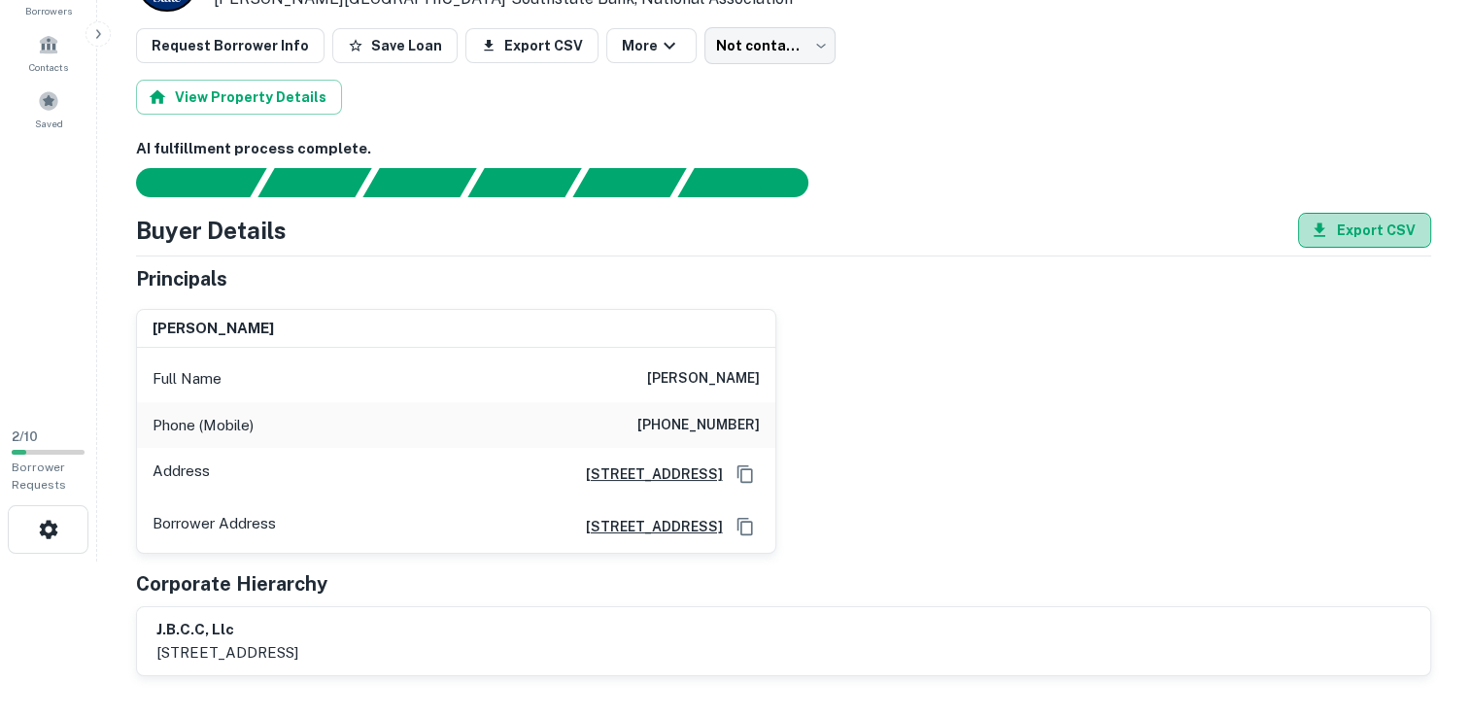
click at [1400, 225] on button "Export CSV" at bounding box center [1364, 230] width 133 height 35
click at [895, 445] on div "[PERSON_NAME] Full Name [PERSON_NAME] Phone (Mobile) [PHONE_NUMBER] Address [ST…" at bounding box center [775, 423] width 1311 height 261
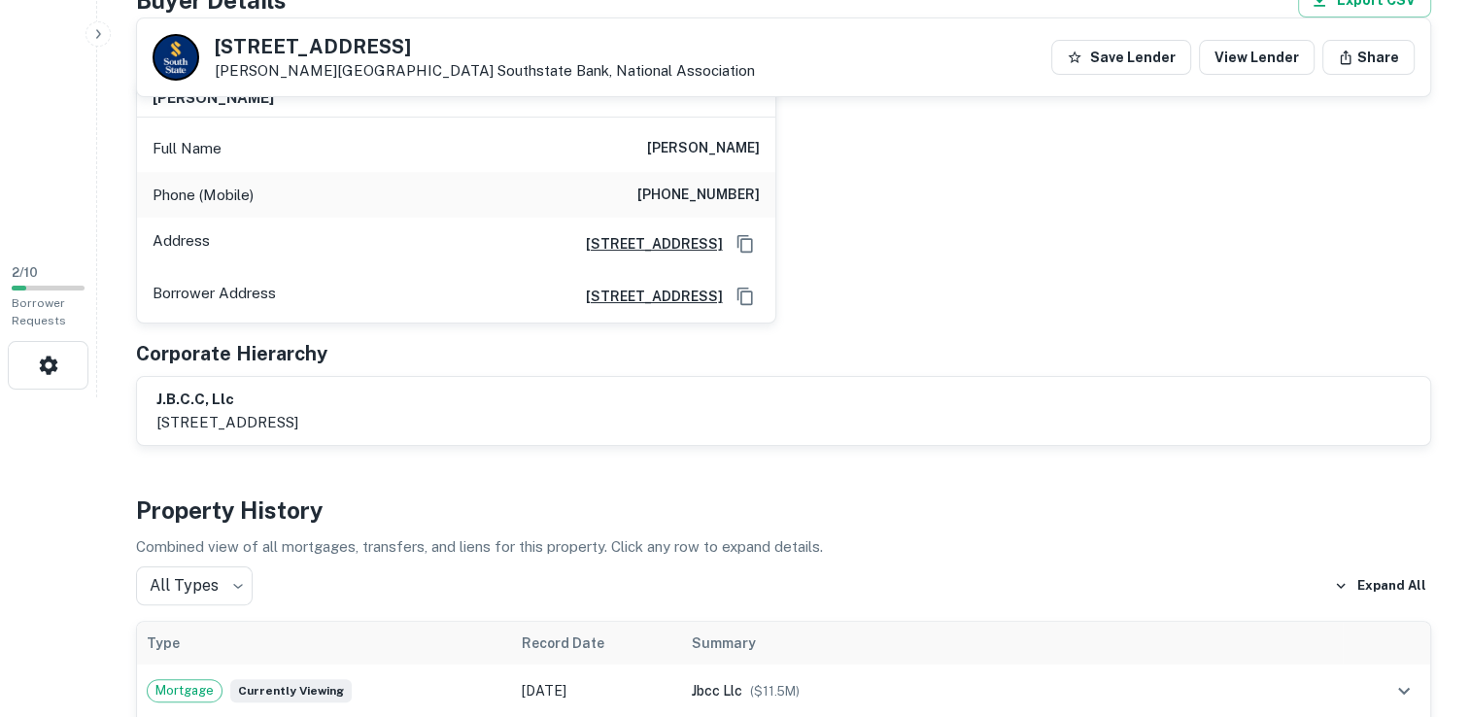
scroll to position [305, 0]
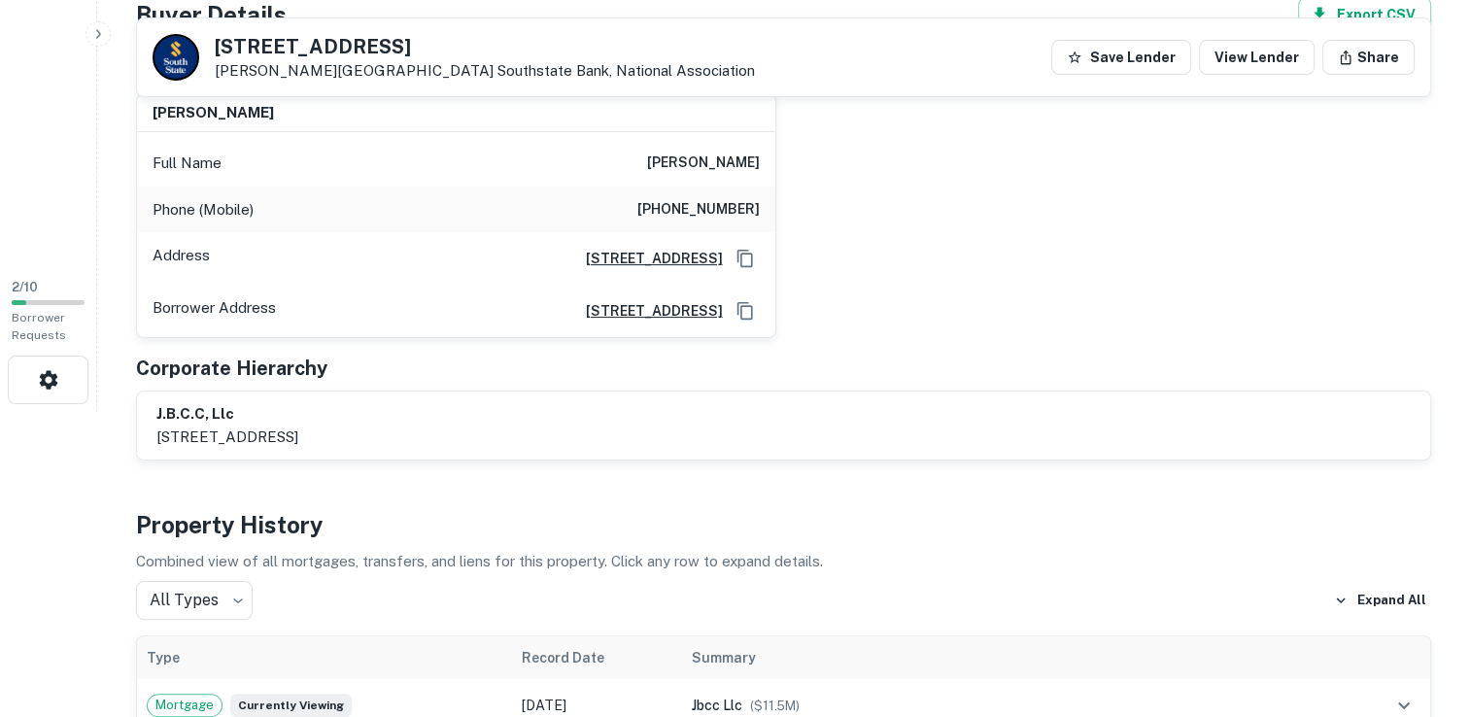
click at [664, 256] on h6 "[STREET_ADDRESS]" at bounding box center [646, 258] width 153 height 21
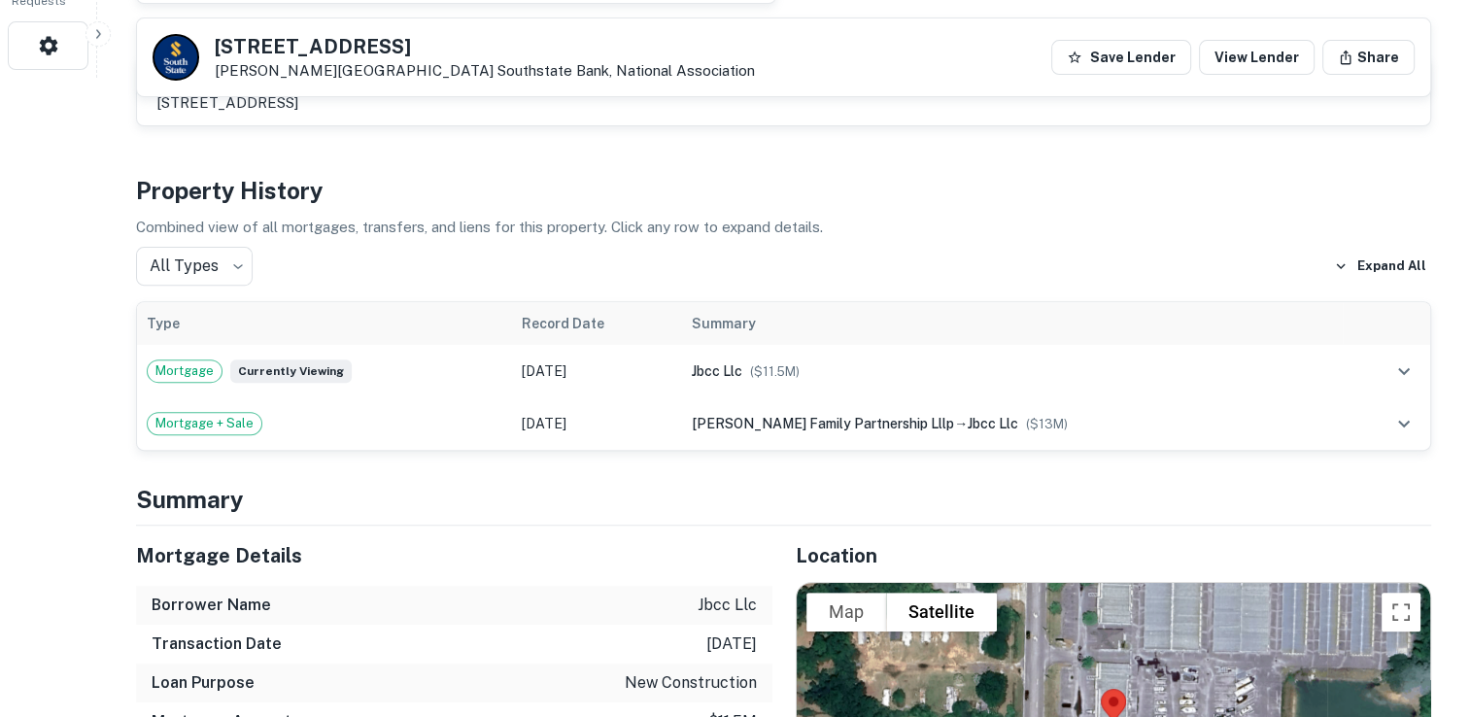
scroll to position [649, 0]
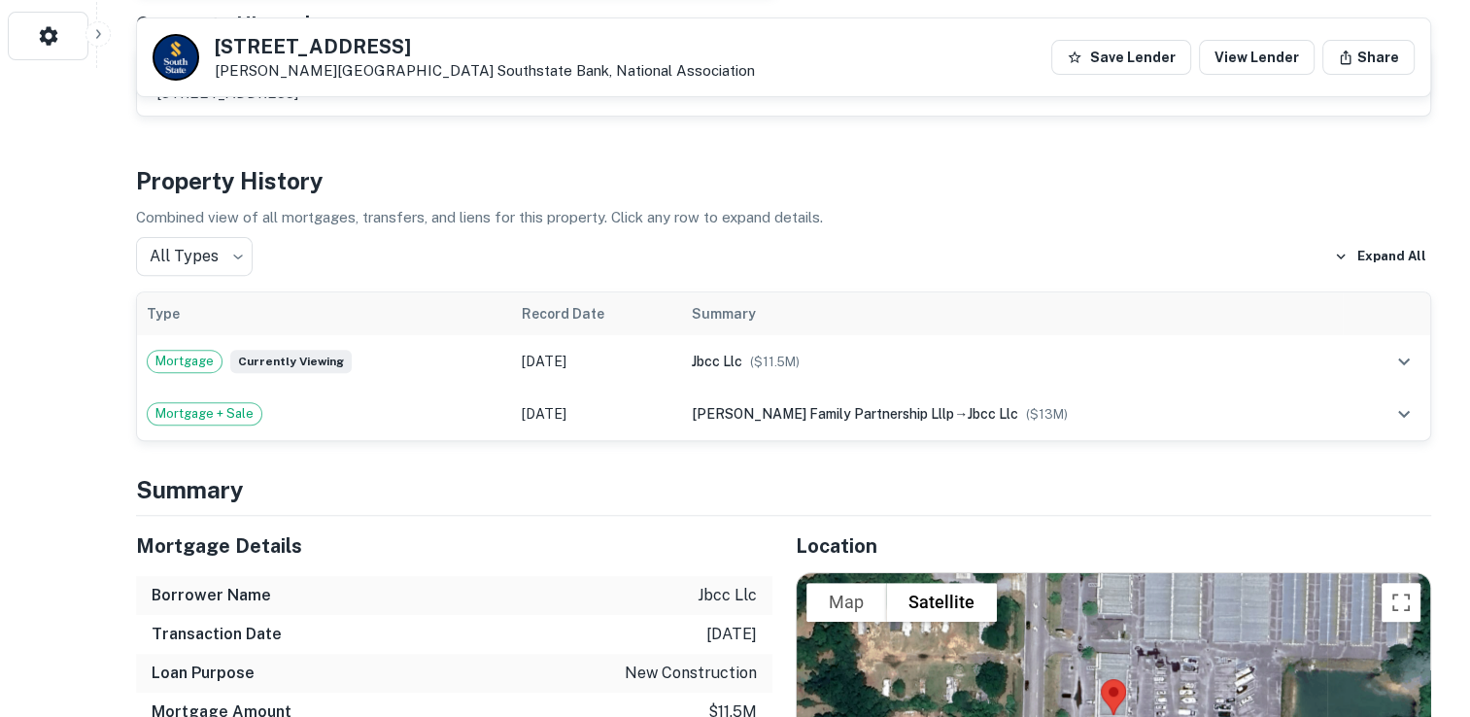
click at [1308, 95] on div "[STREET_ADDRESS][PERSON_NAME] Southstate Bank, National Association Save Lender…" at bounding box center [783, 57] width 1293 height 78
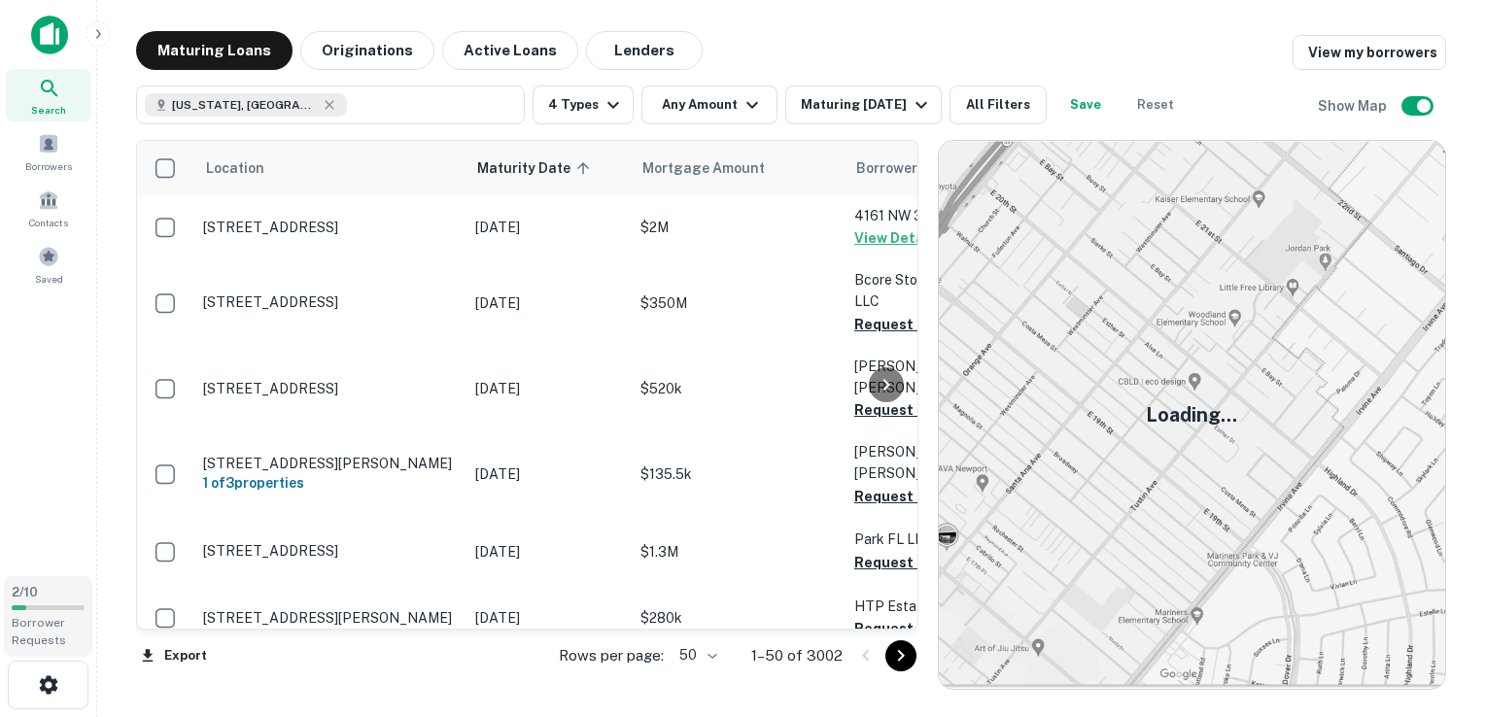
scroll to position [2309, 0]
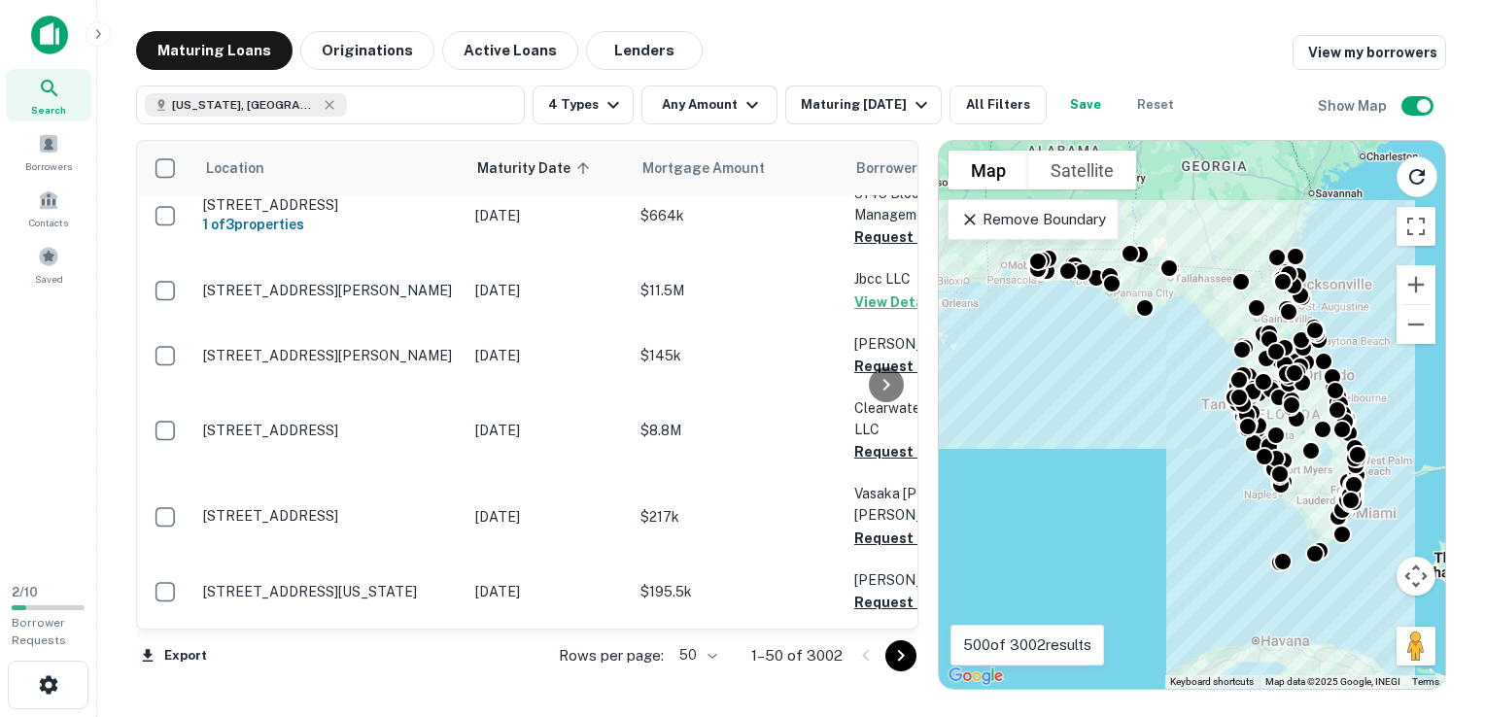
click at [892, 622] on div at bounding box center [886, 385] width 39 height 488
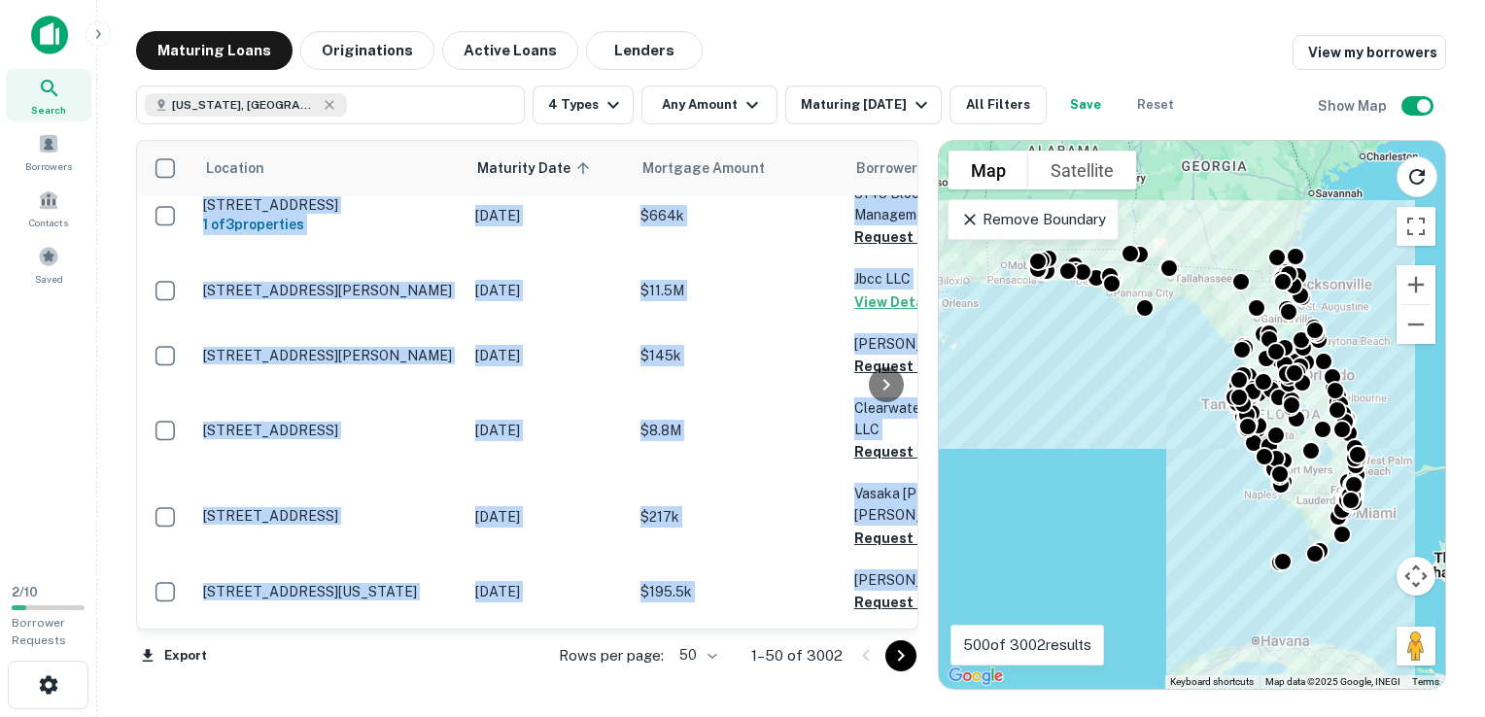
click at [892, 622] on div at bounding box center [886, 385] width 39 height 488
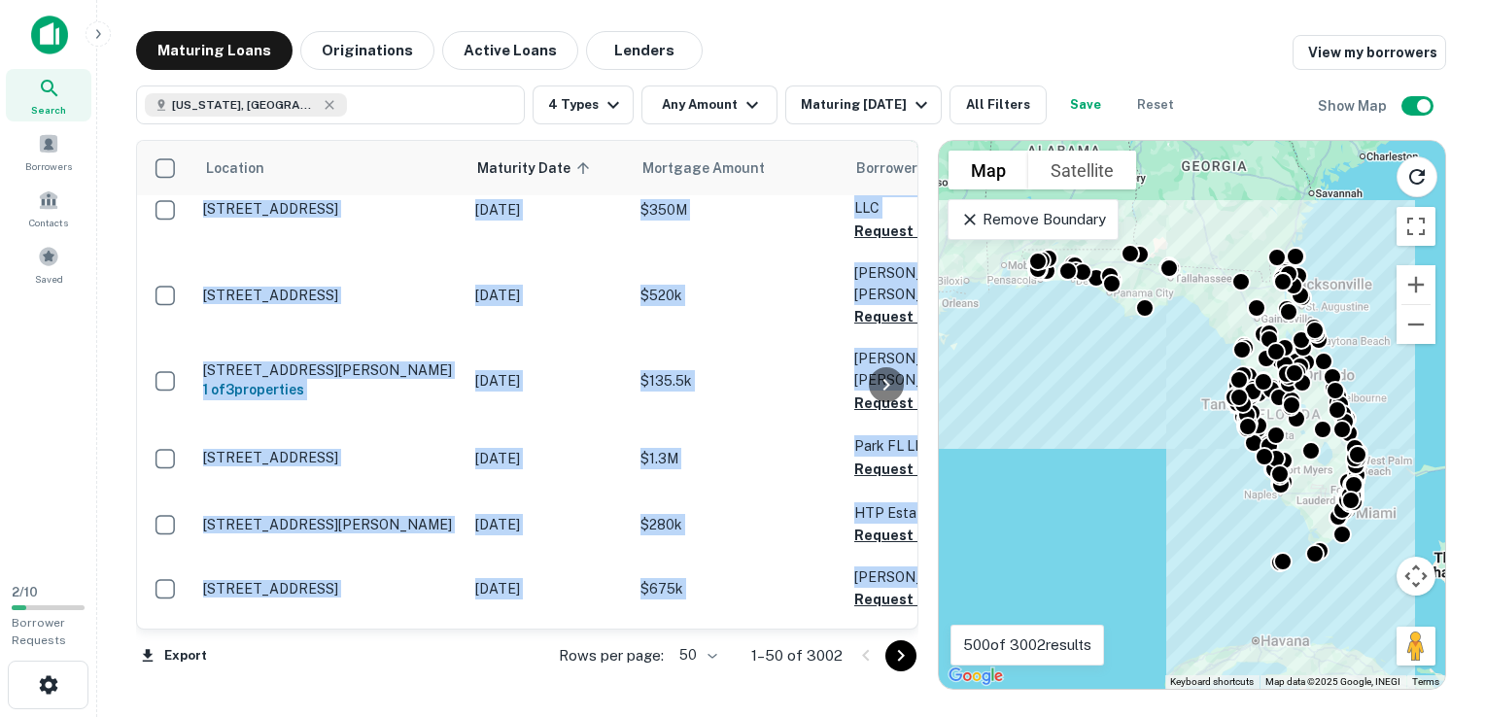
scroll to position [0, 0]
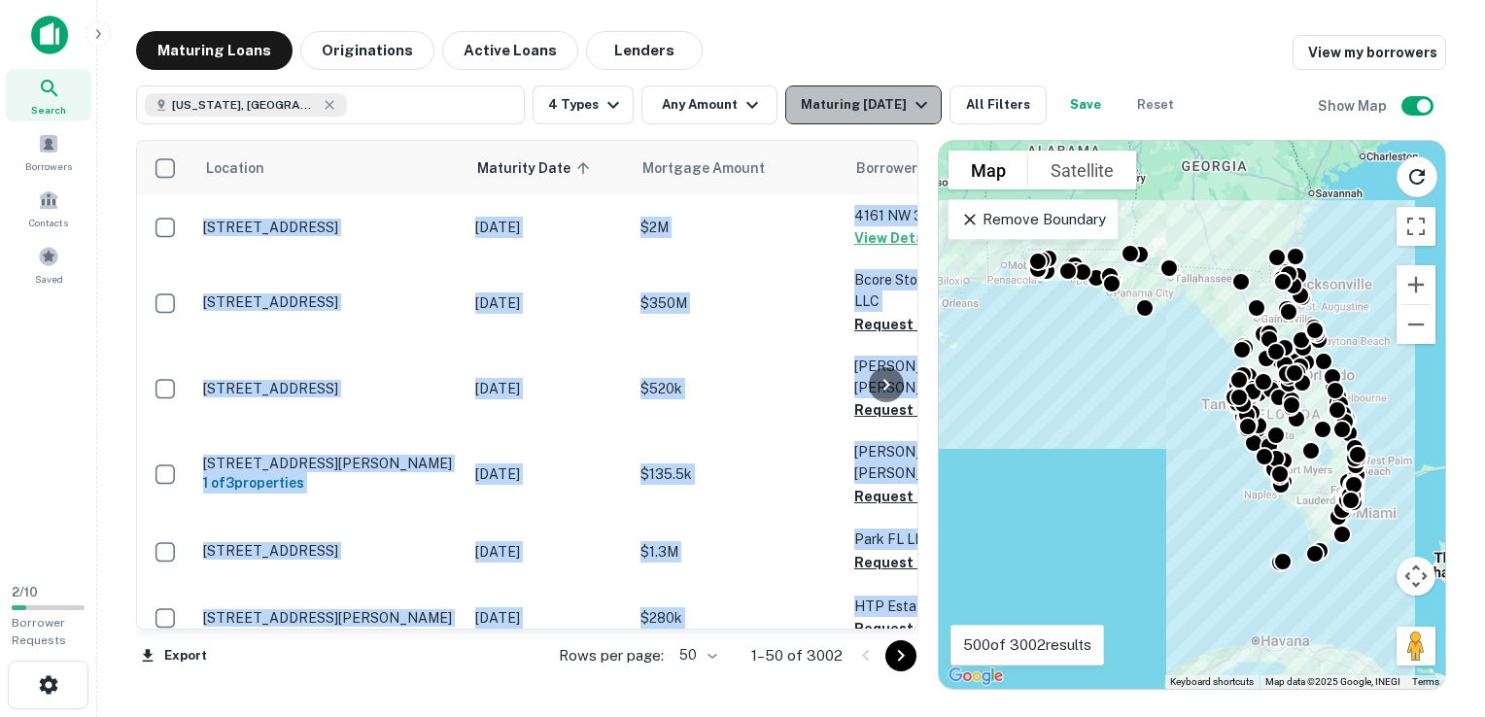
click at [913, 99] on icon "button" at bounding box center [921, 104] width 23 height 23
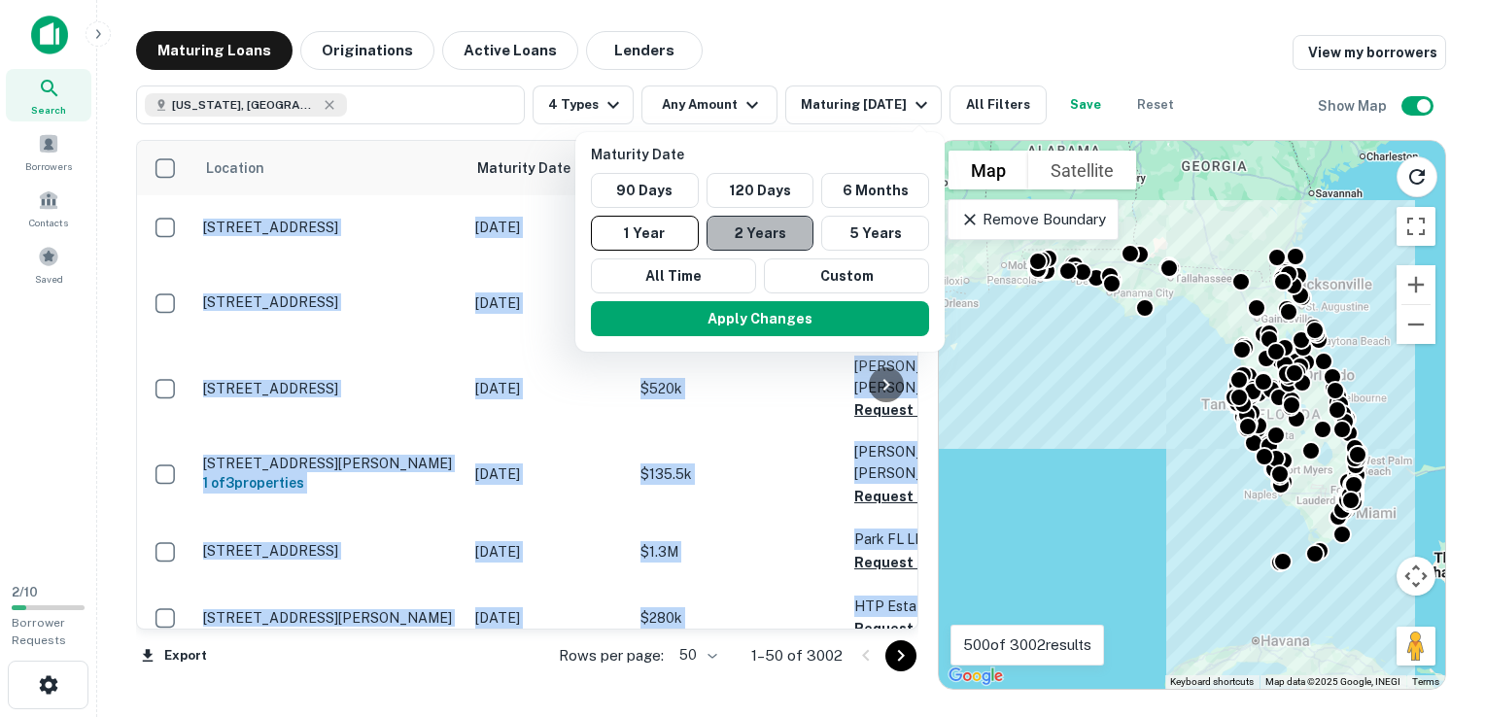
click at [749, 233] on button "2 Years" at bounding box center [760, 233] width 108 height 35
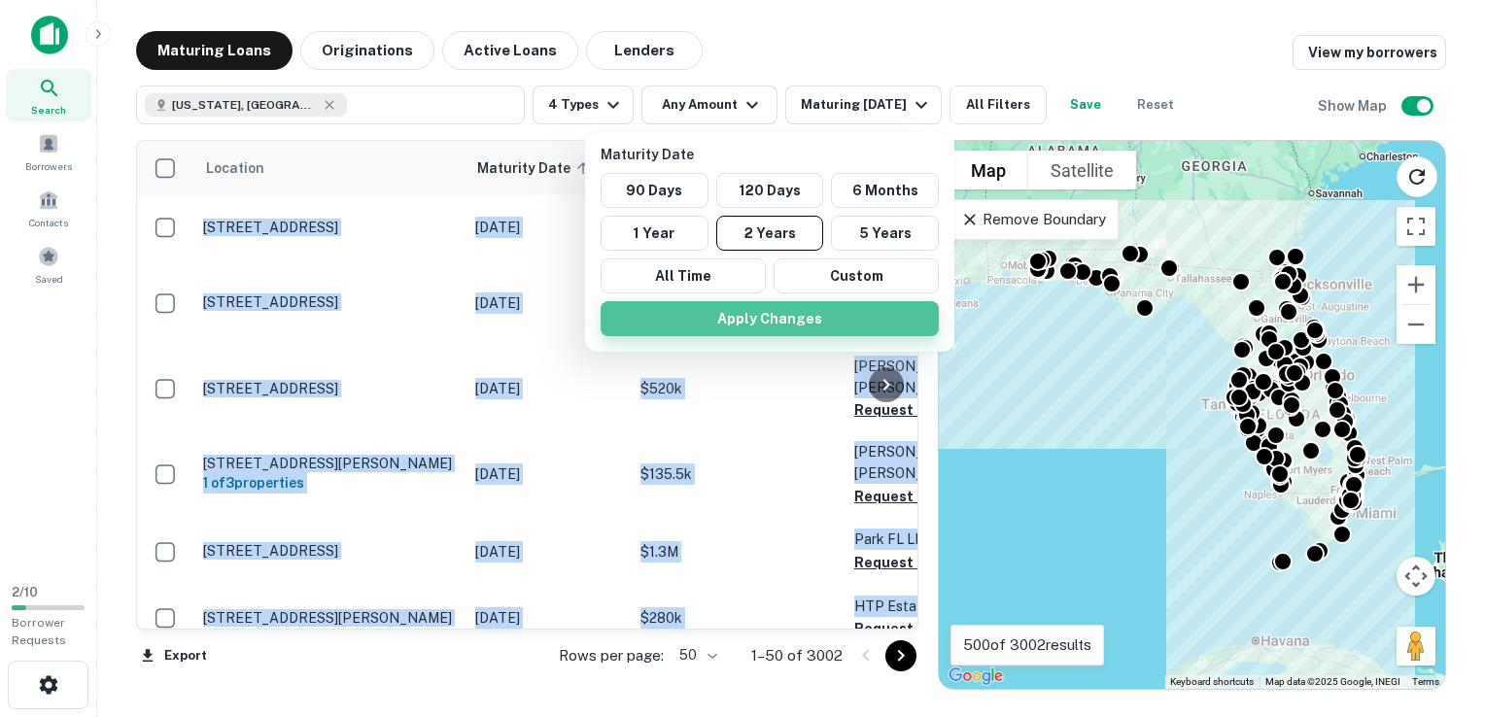
click at [734, 321] on button "Apply Changes" at bounding box center [770, 318] width 338 height 35
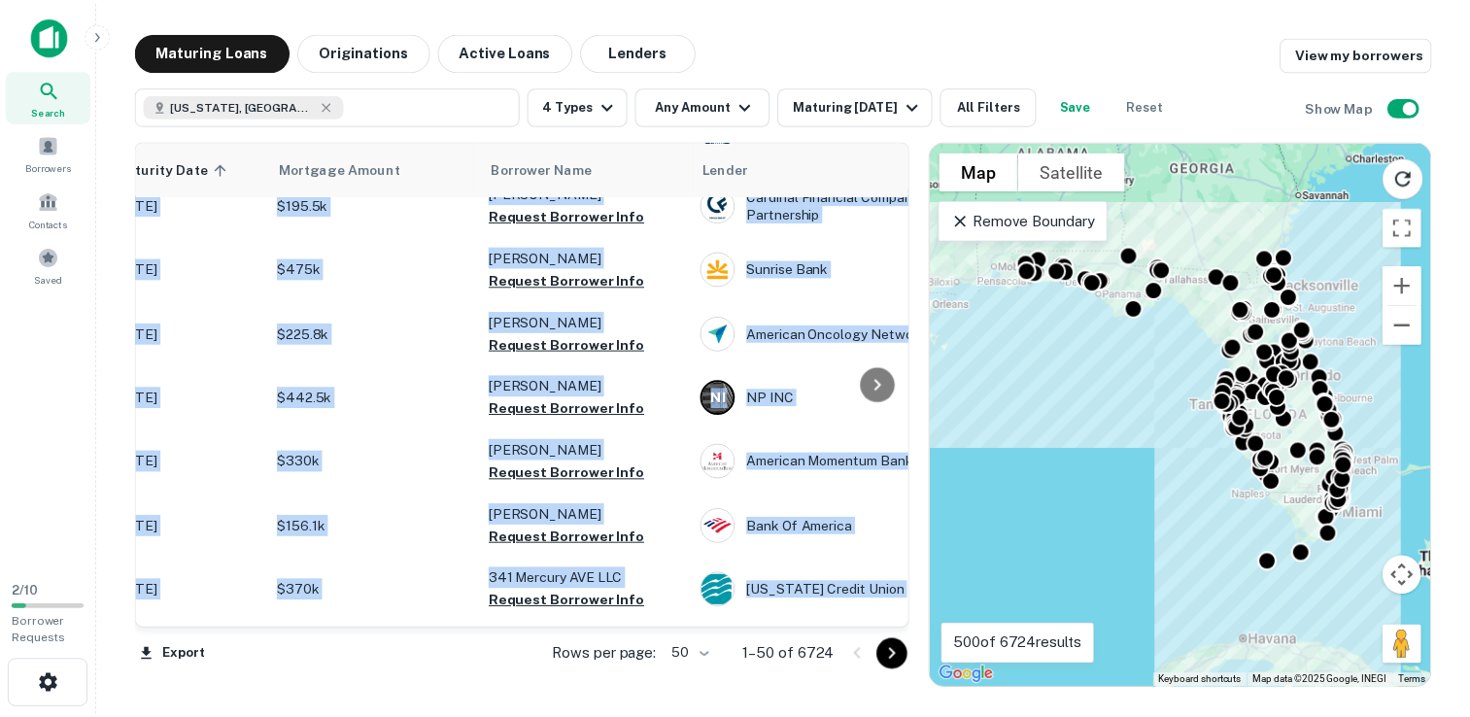
scroll to position [2697, 0]
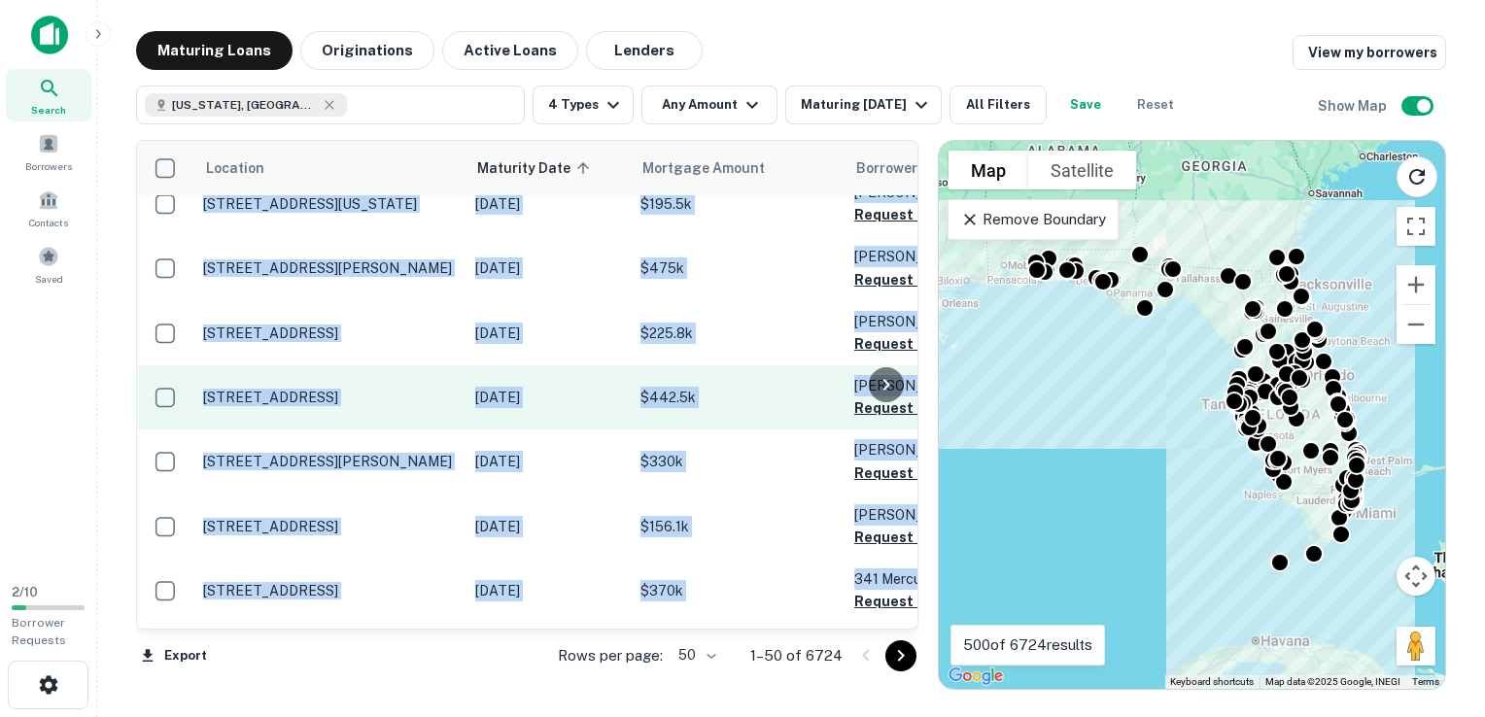
click at [254, 389] on p "[STREET_ADDRESS]" at bounding box center [329, 397] width 253 height 17
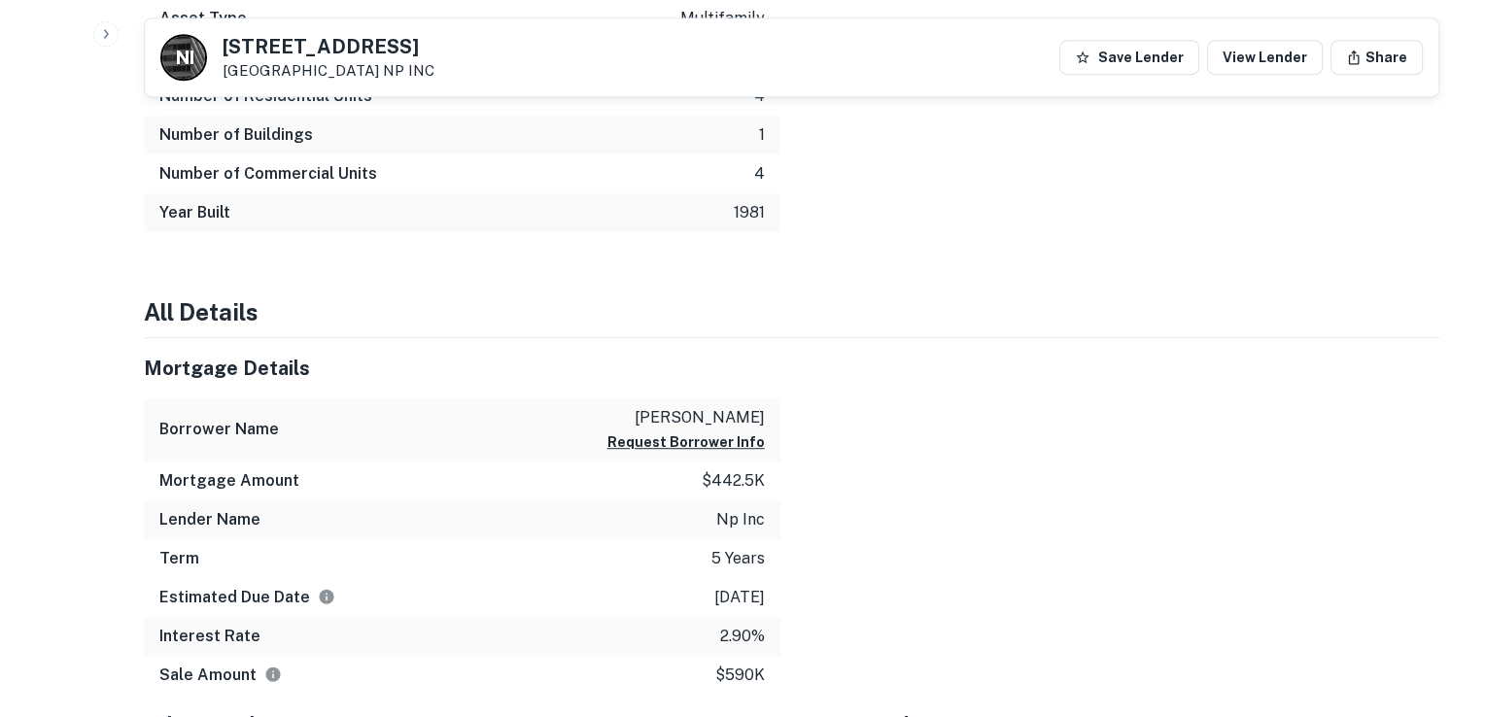
scroll to position [1062, 0]
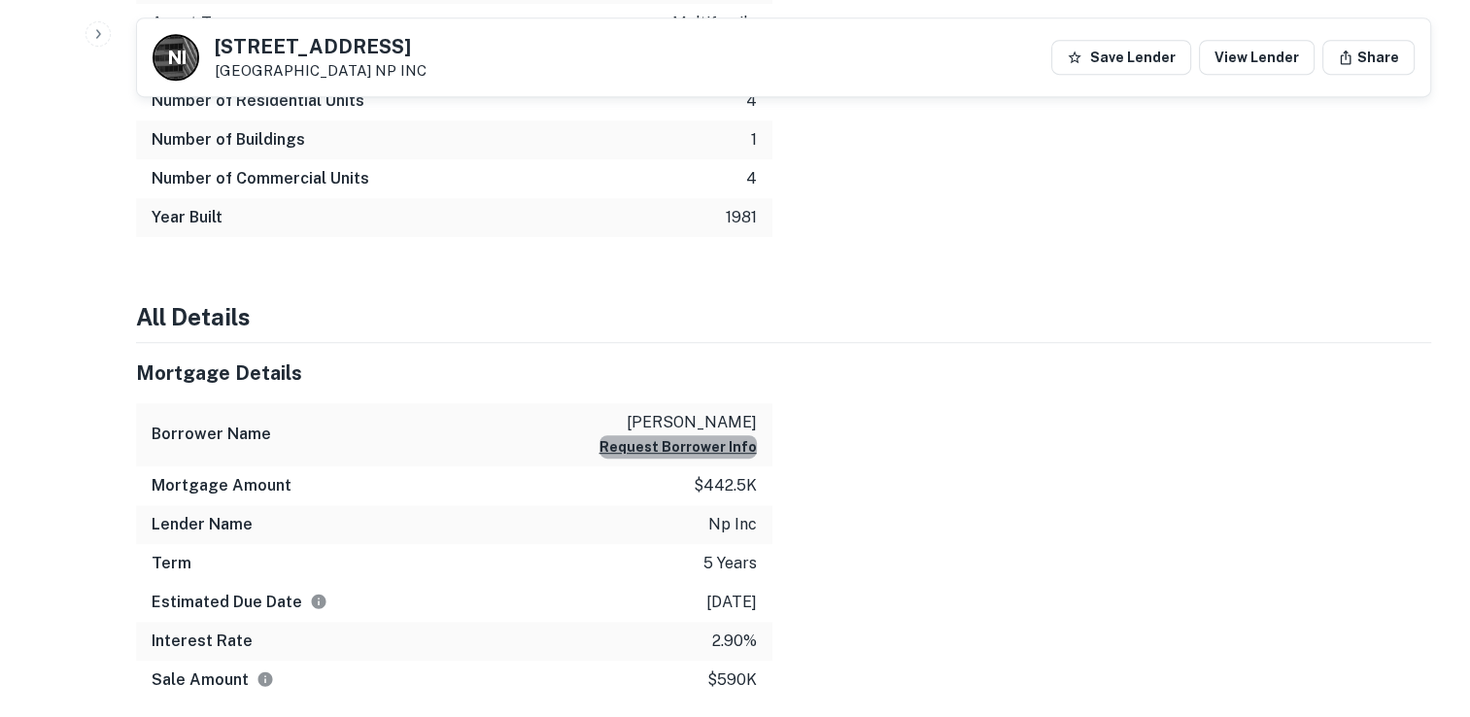
click at [725, 442] on button "Request Borrower Info" at bounding box center [678, 446] width 157 height 23
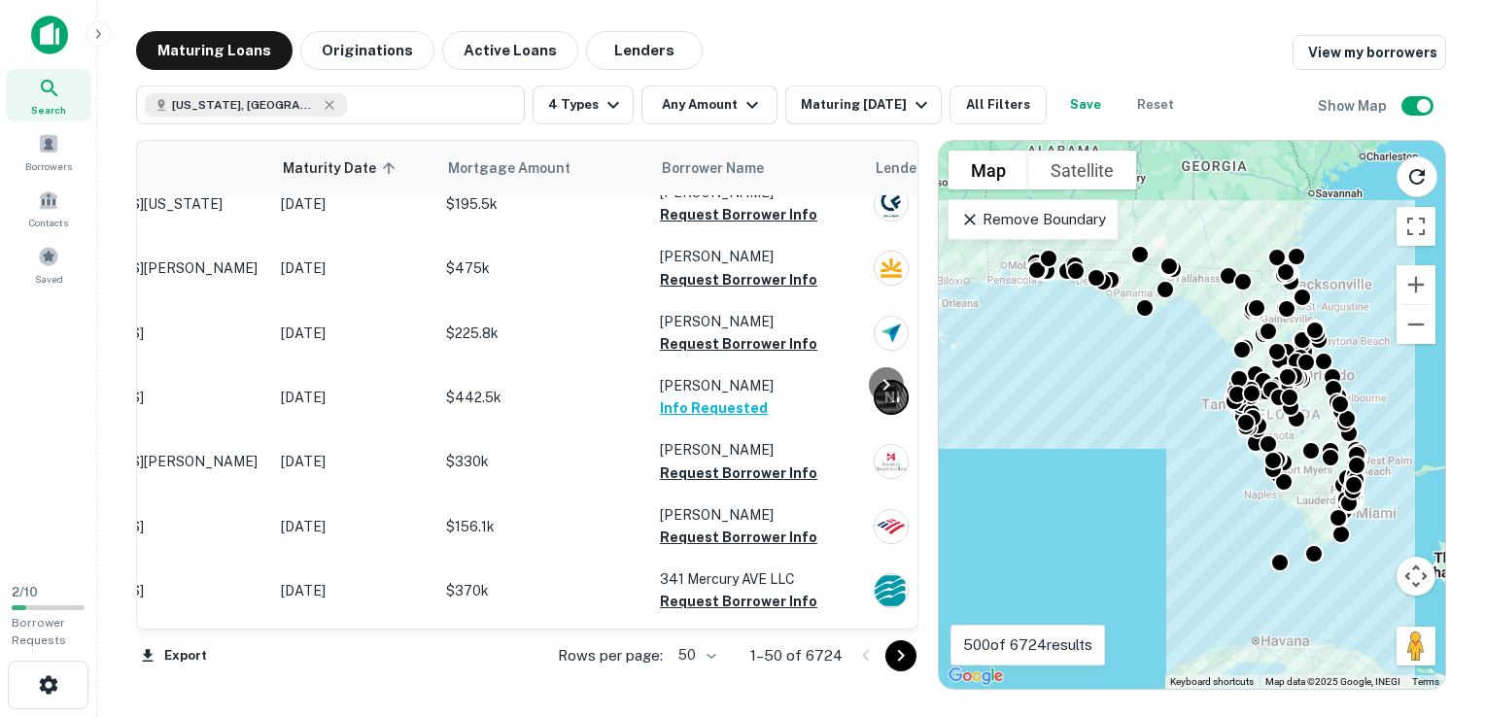
scroll to position [2697, 0]
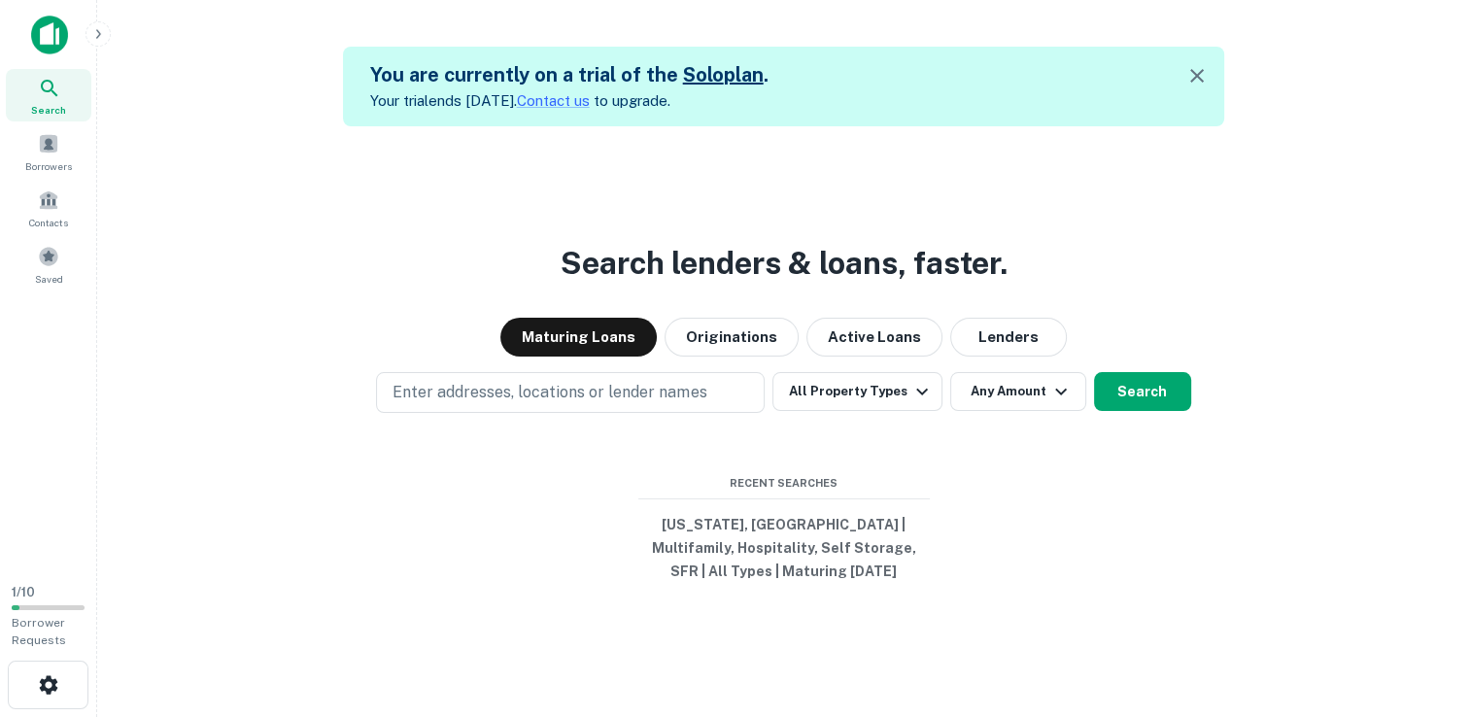
click at [323, 45] on div "You are currently on a trial of the Solo plan . Your trial ends [DATE]. Contact…" at bounding box center [784, 389] width 1342 height 717
click at [287, 37] on div "You are currently on a trial of the Solo plan . Your trial ends [DATE]. Contact…" at bounding box center [784, 389] width 1342 height 717
